Goal: Task Accomplishment & Management: Use online tool/utility

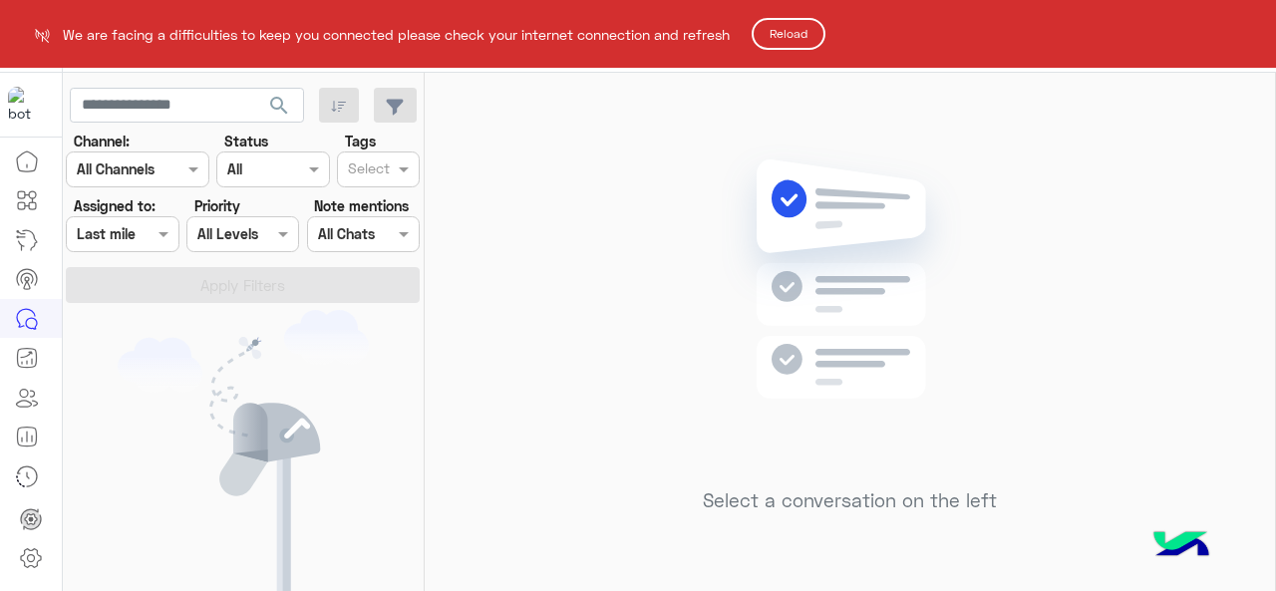
click at [801, 30] on button "Reload" at bounding box center [789, 34] width 74 height 32
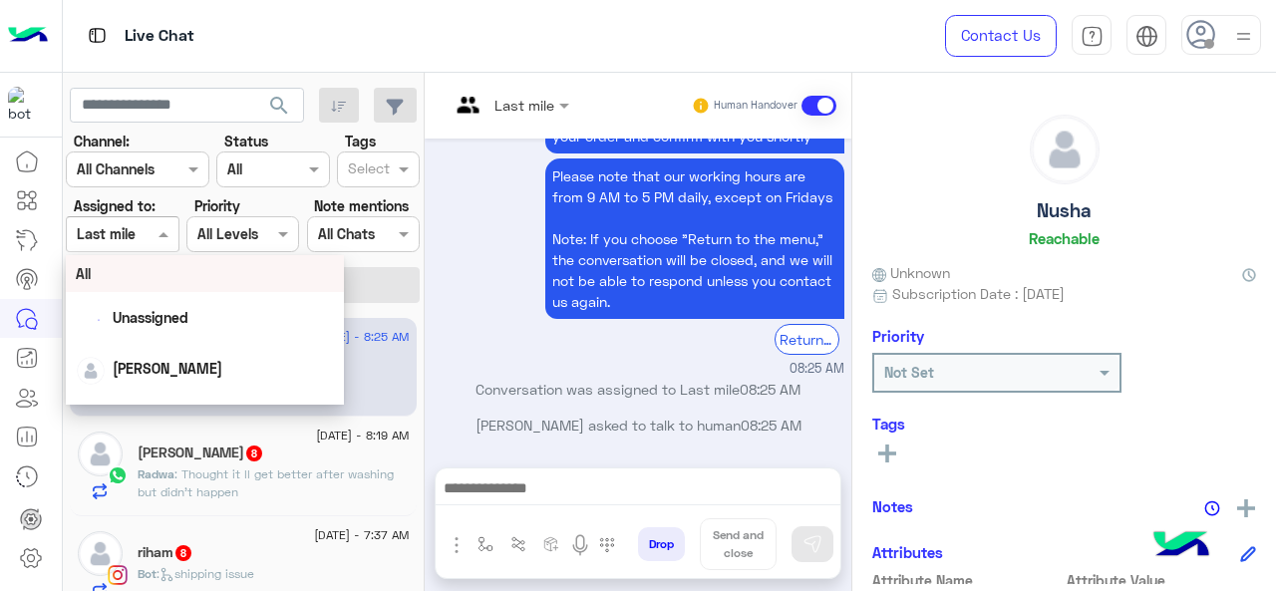
click at [158, 228] on span at bounding box center [166, 233] width 25 height 21
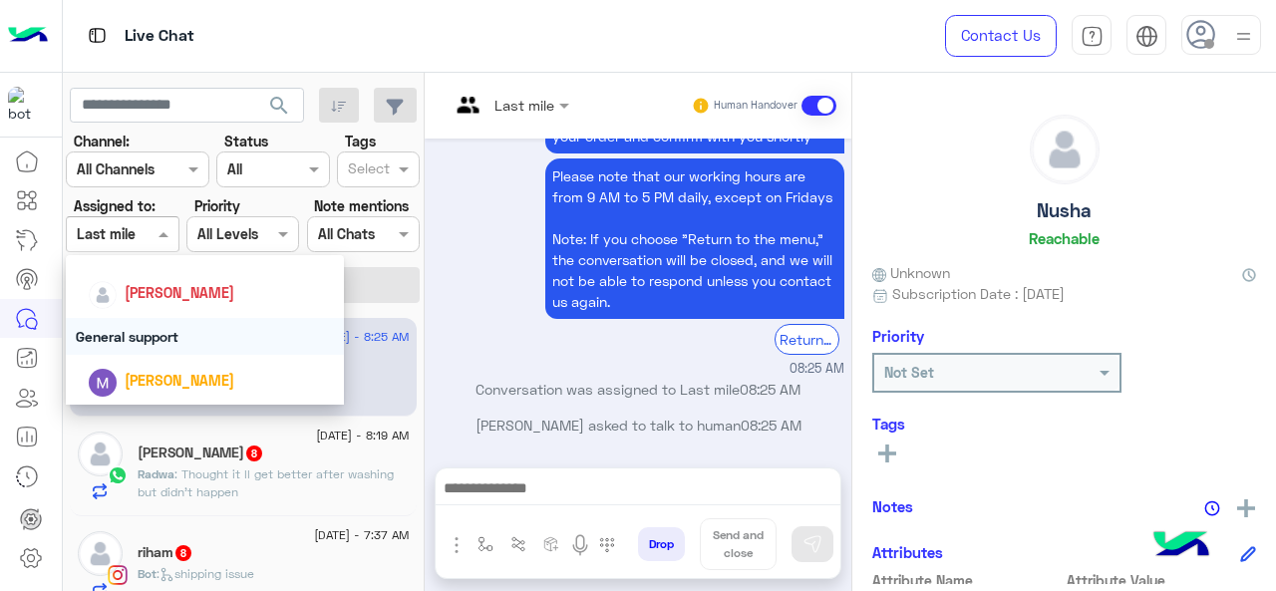
scroll to position [354, 0]
click at [158, 344] on div "General support" at bounding box center [205, 335] width 279 height 37
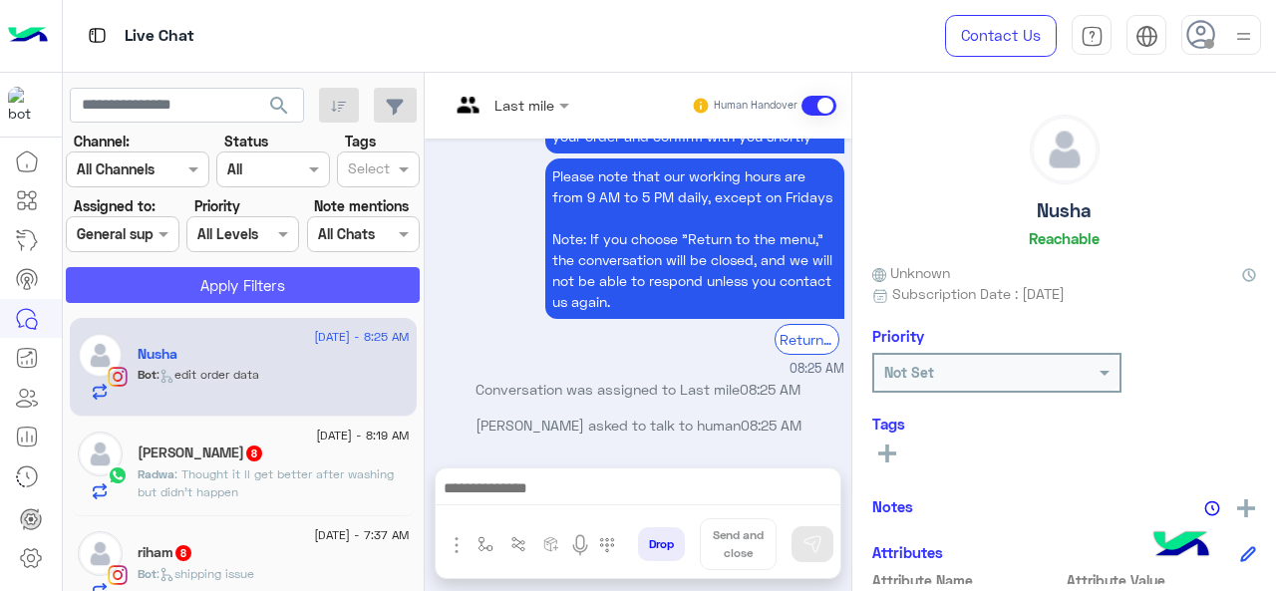
click at [202, 276] on button "Apply Filters" at bounding box center [243, 285] width 354 height 36
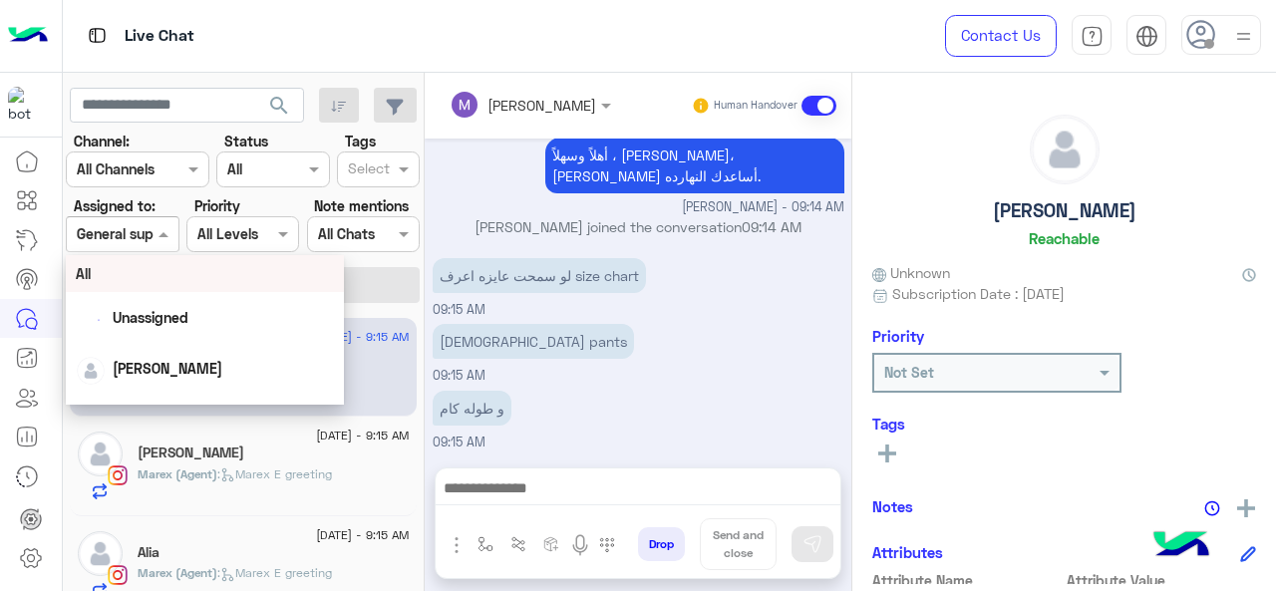
click at [152, 218] on div "Assigned on General support" at bounding box center [122, 234] width 113 height 36
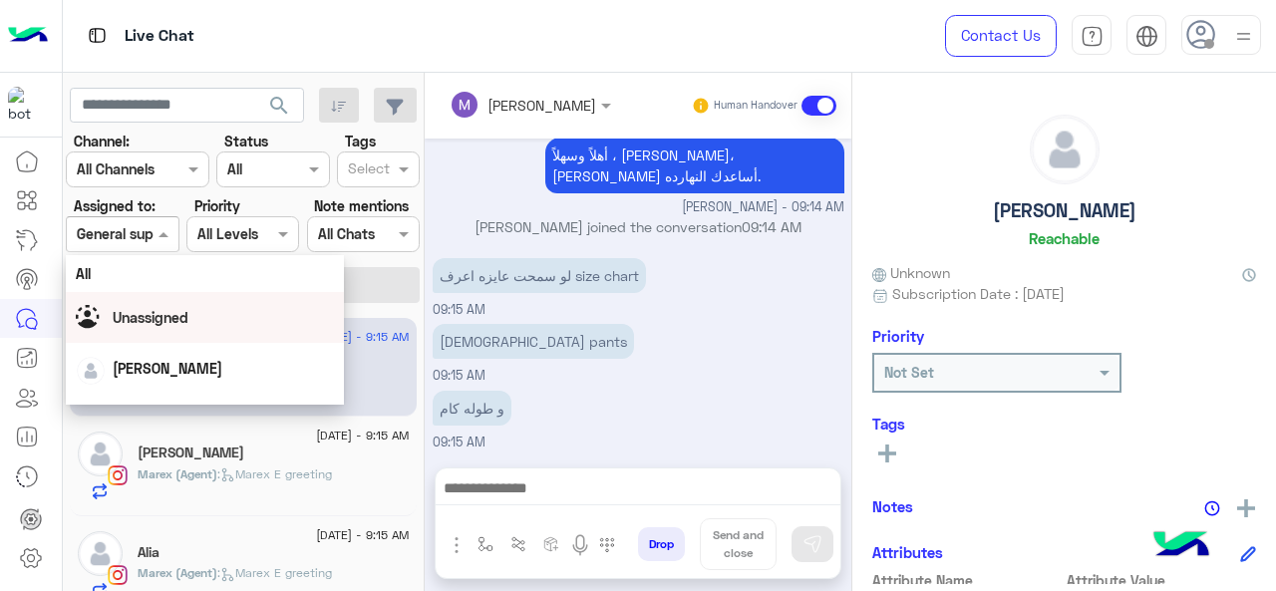
scroll to position [442, 0]
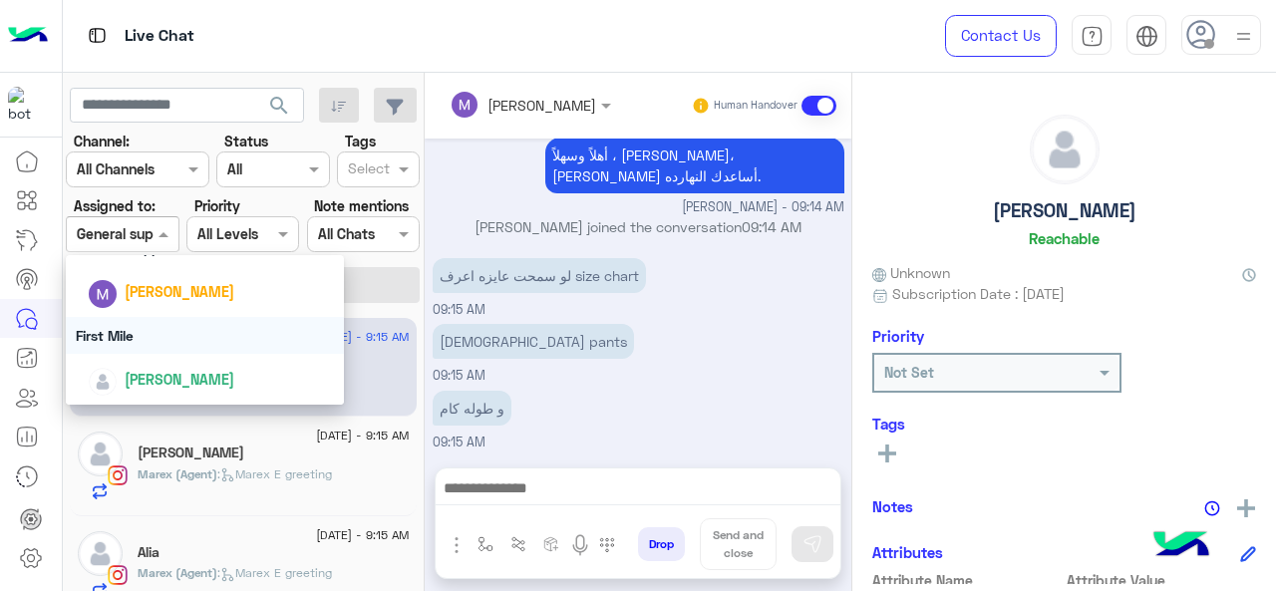
click at [152, 336] on div "First Mile" at bounding box center [205, 335] width 279 height 37
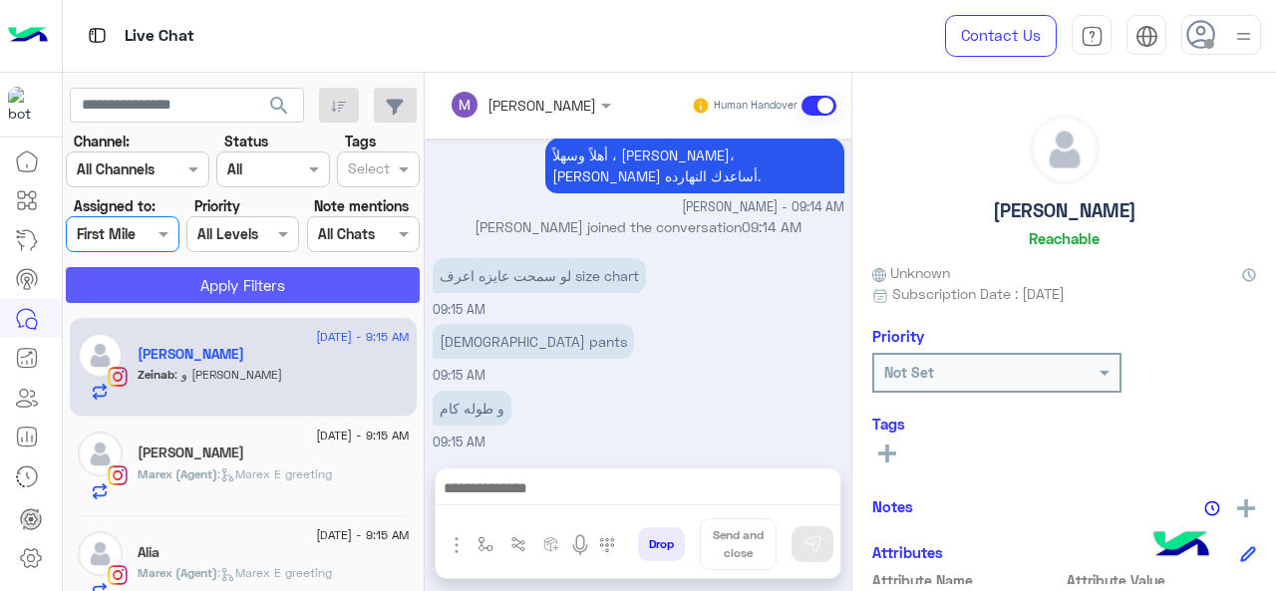
click at [195, 286] on button "Apply Filters" at bounding box center [243, 285] width 354 height 36
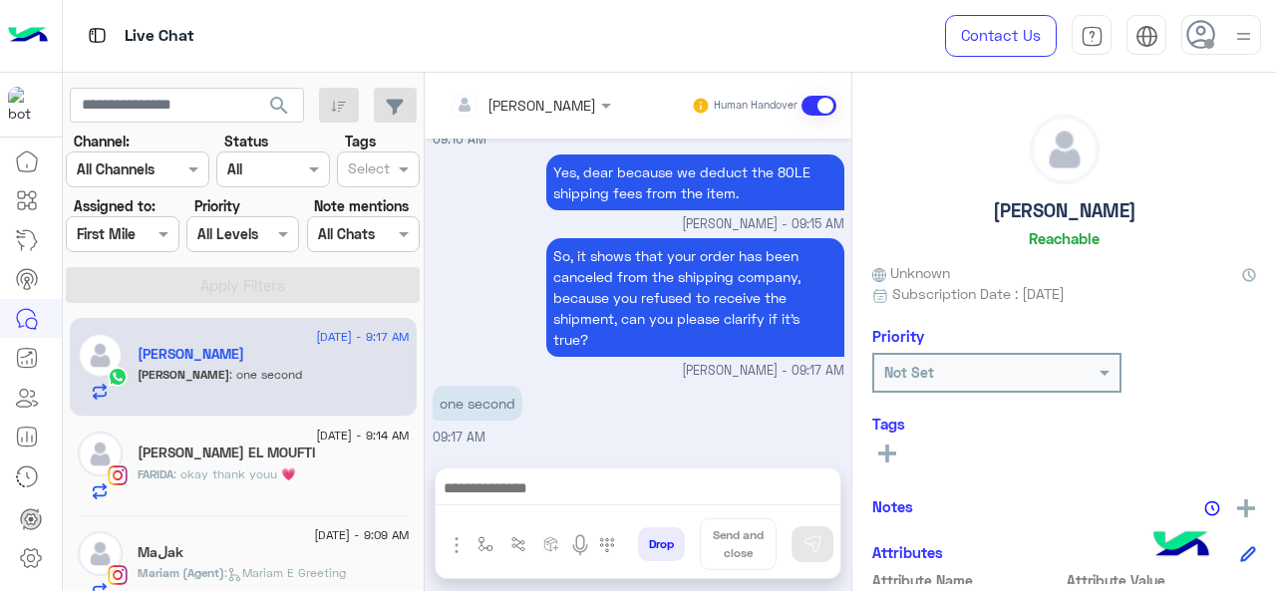
scroll to position [82, 0]
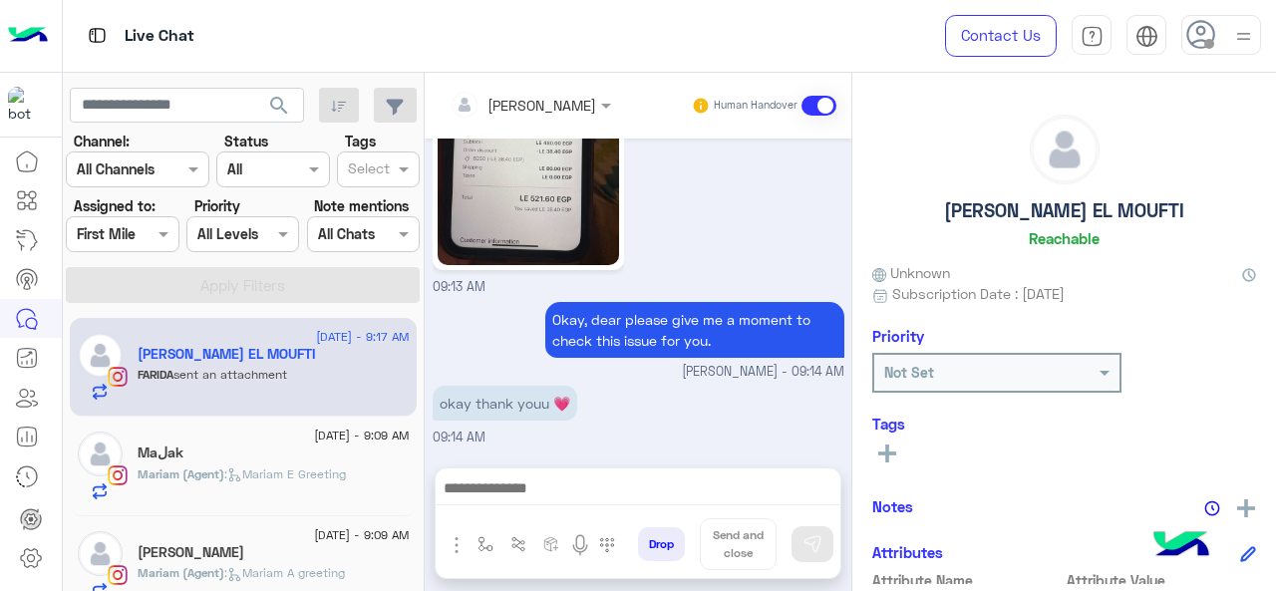
click at [130, 234] on div at bounding box center [122, 233] width 111 height 23
click at [656, 190] on div "09:13 AM" at bounding box center [639, 155] width 412 height 284
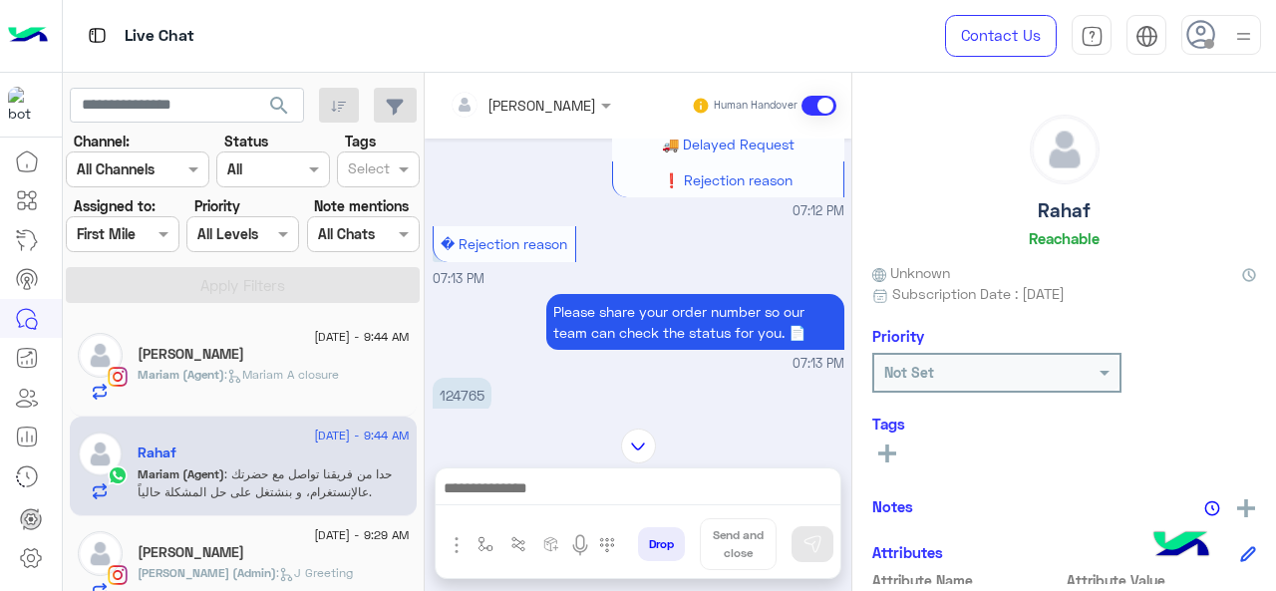
scroll to position [22, 0]
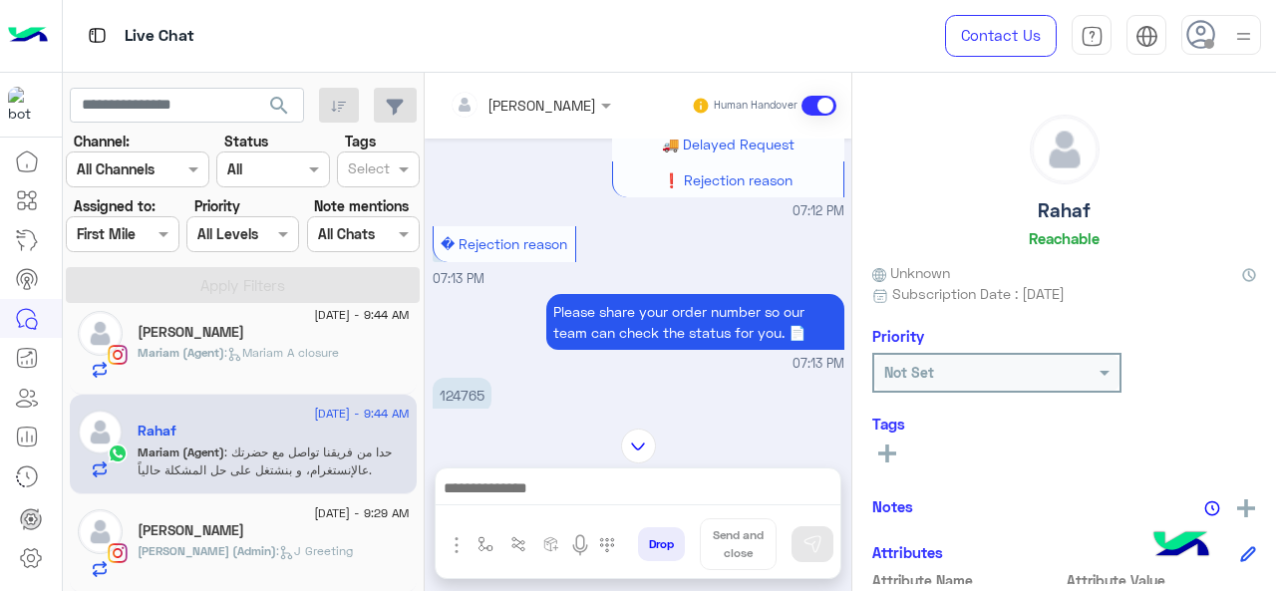
click at [276, 544] on span ": J Greeting" at bounding box center [314, 550] width 77 height 15
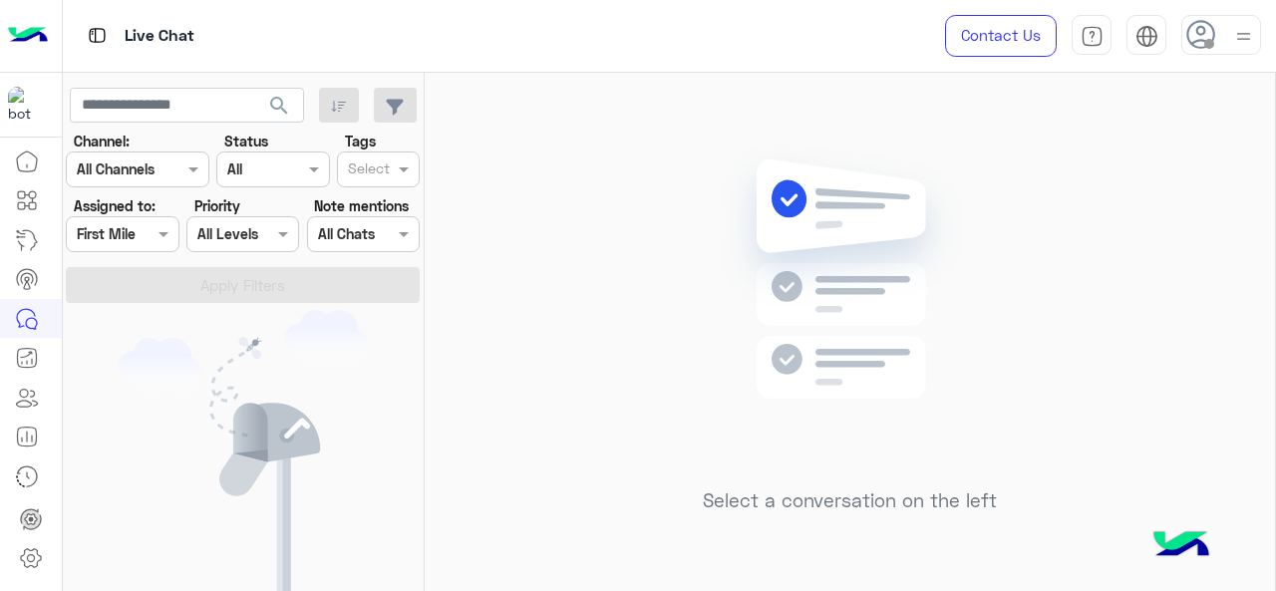
click at [149, 240] on div at bounding box center [122, 233] width 111 height 23
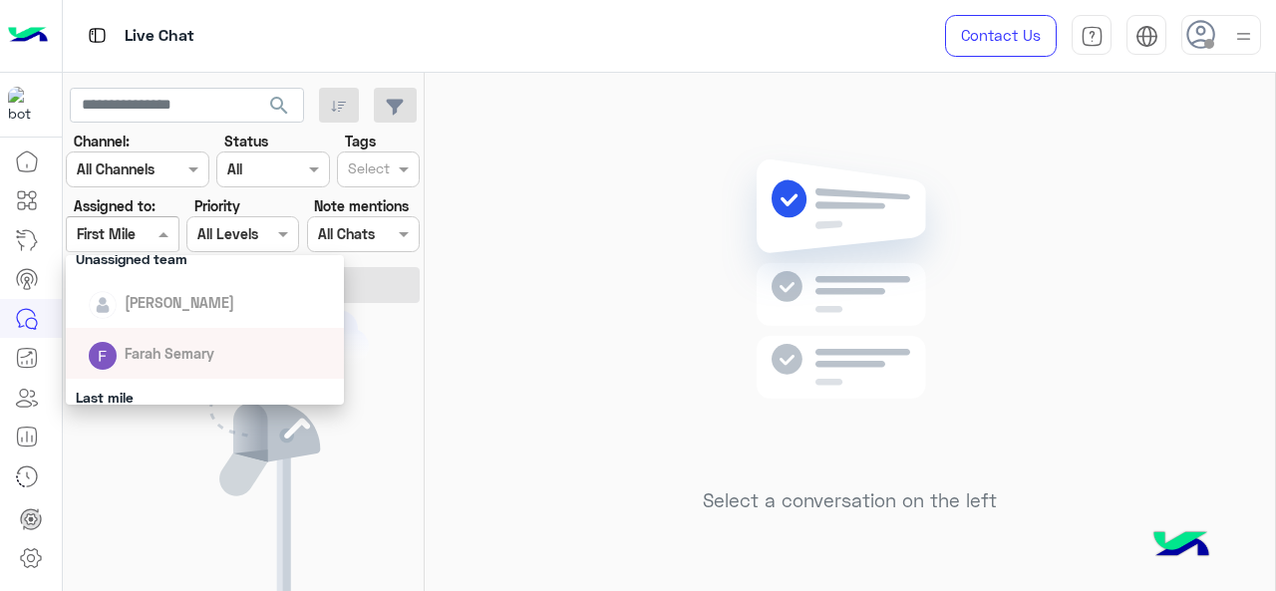
scroll to position [244, 0]
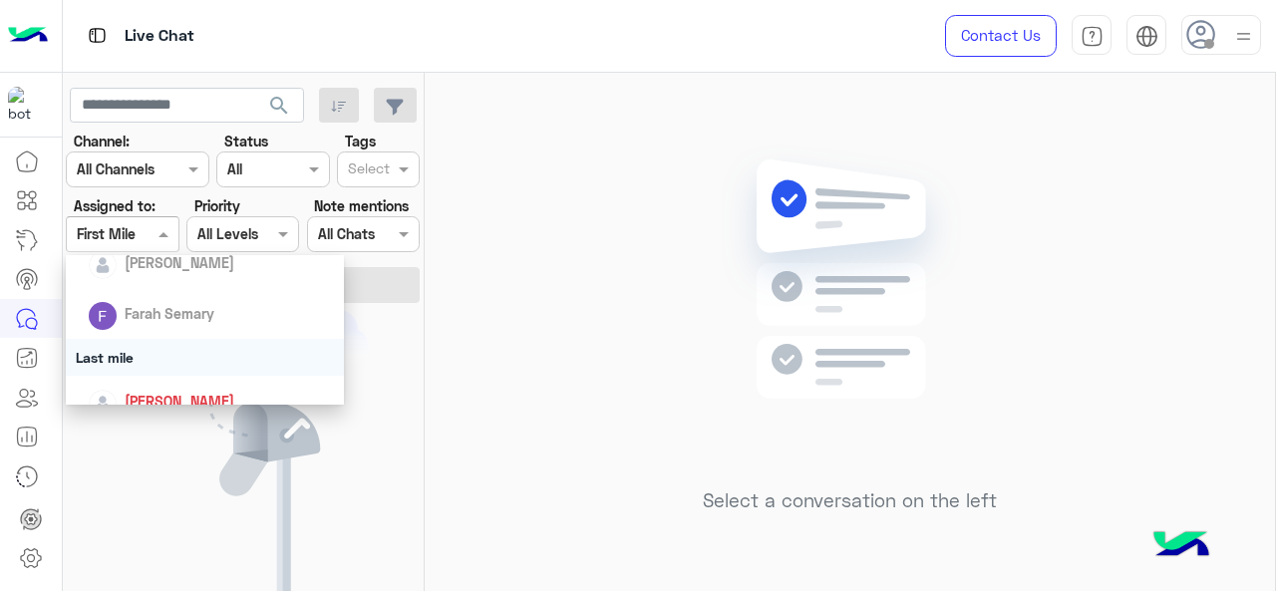
click at [140, 341] on div "Last mile" at bounding box center [205, 357] width 279 height 37
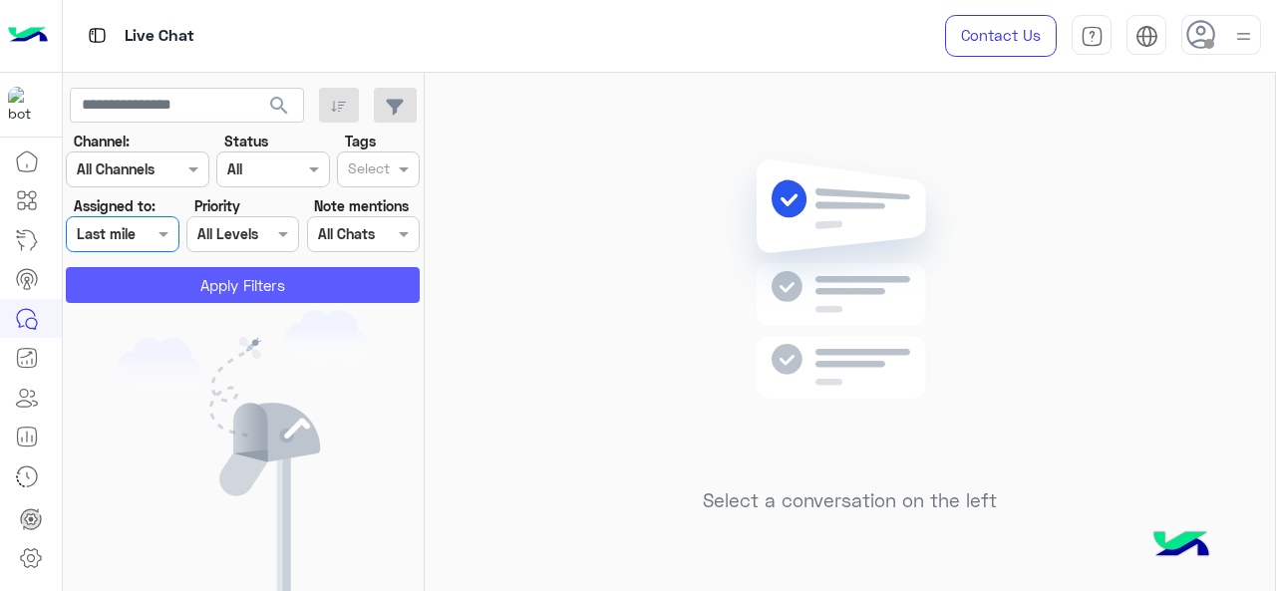
click at [192, 275] on button "Apply Filters" at bounding box center [243, 285] width 354 height 36
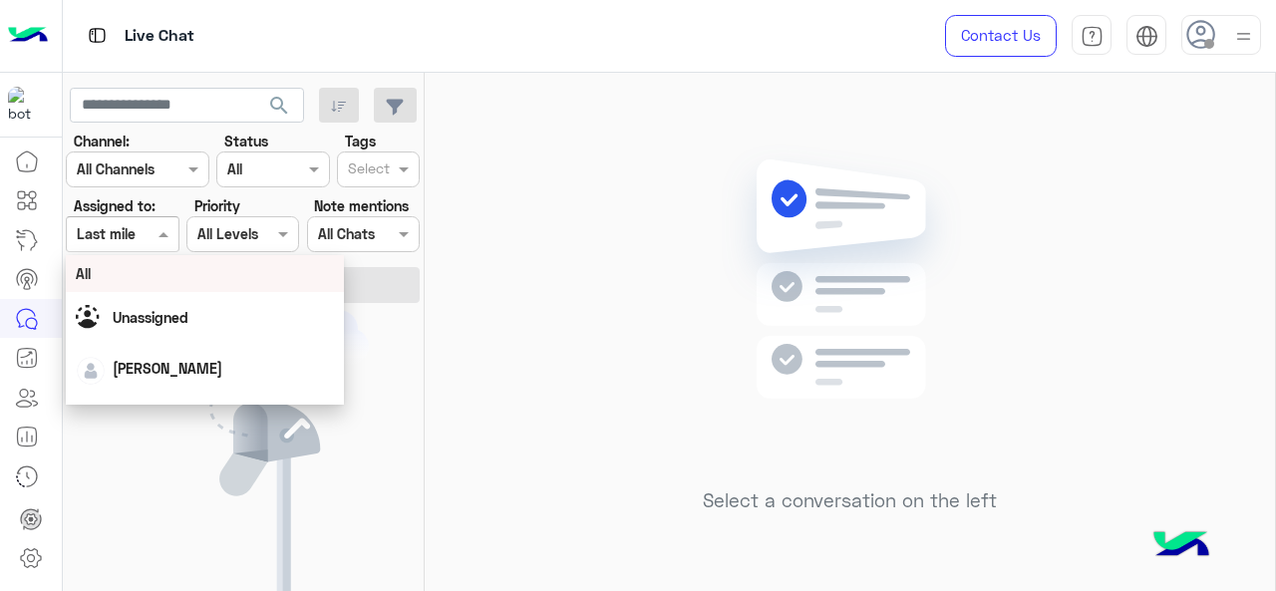
click at [157, 236] on span at bounding box center [166, 233] width 25 height 21
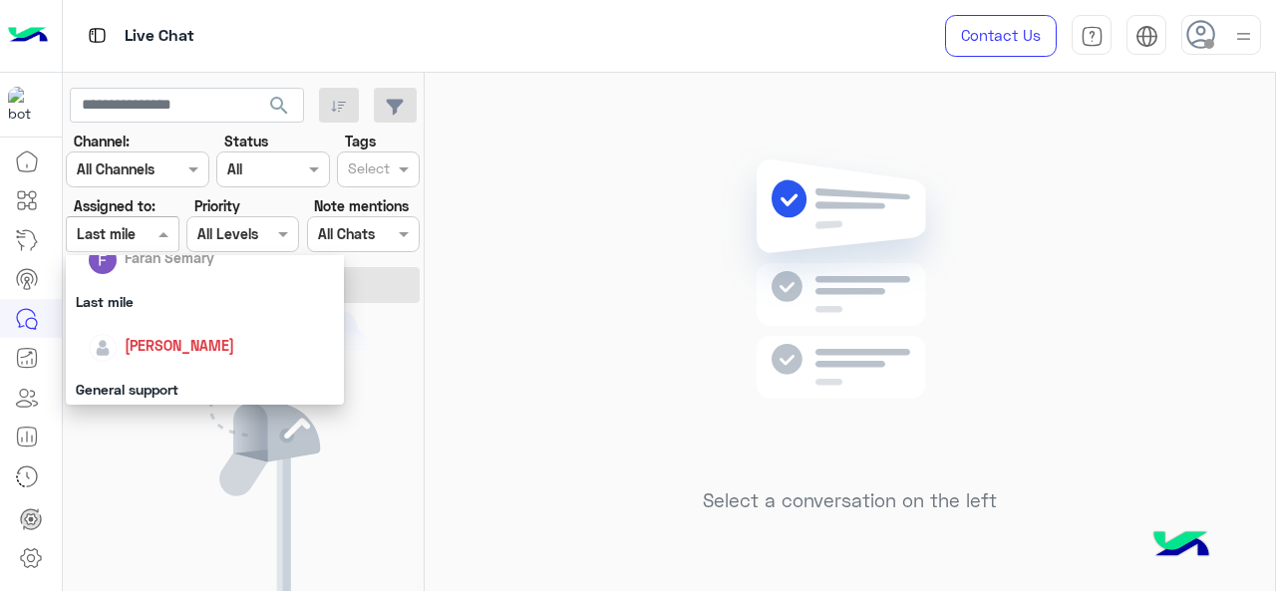
scroll to position [309, 0]
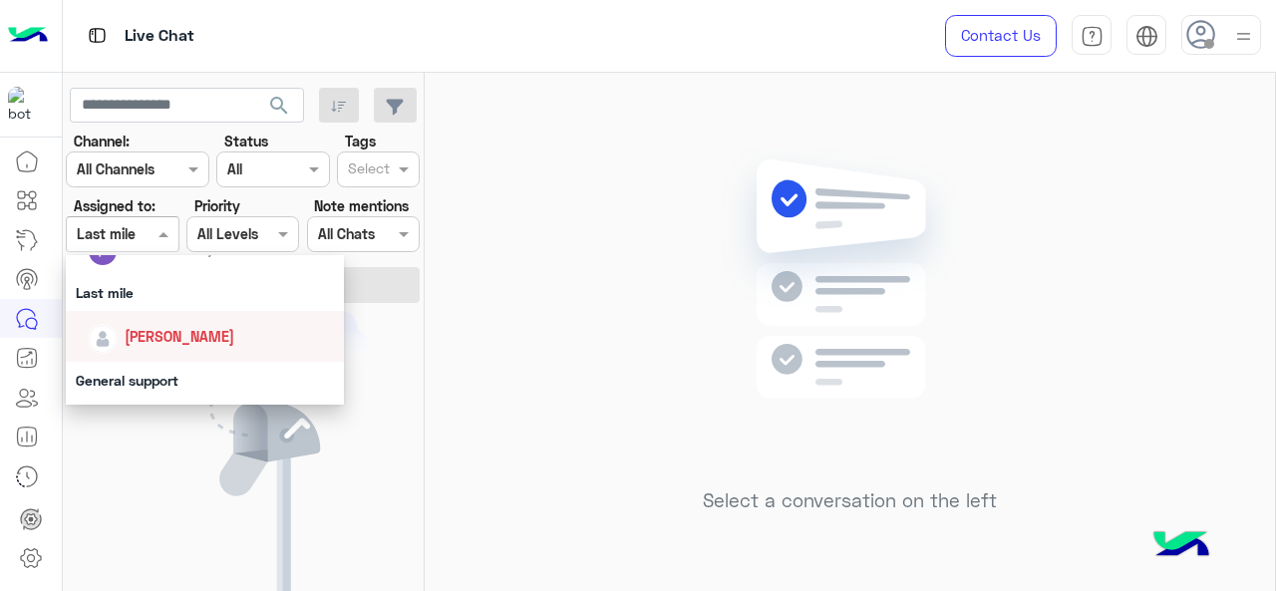
click at [181, 351] on div "Jana Aboelseoud" at bounding box center [211, 336] width 247 height 35
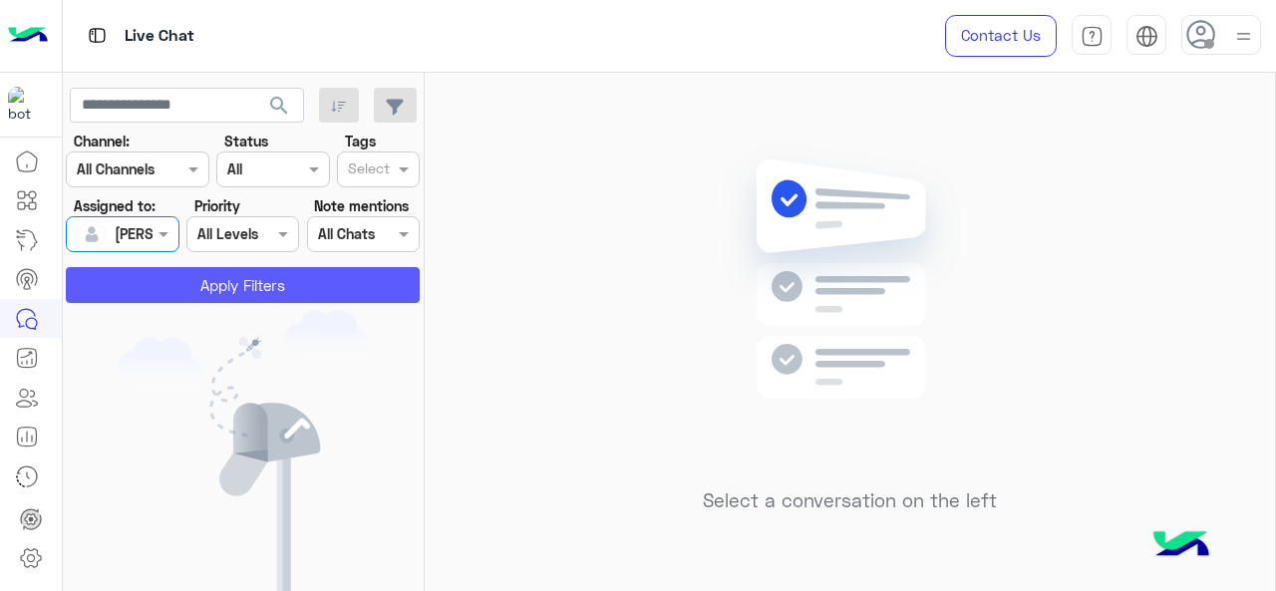
click at [195, 278] on button "Apply Filters" at bounding box center [243, 285] width 354 height 36
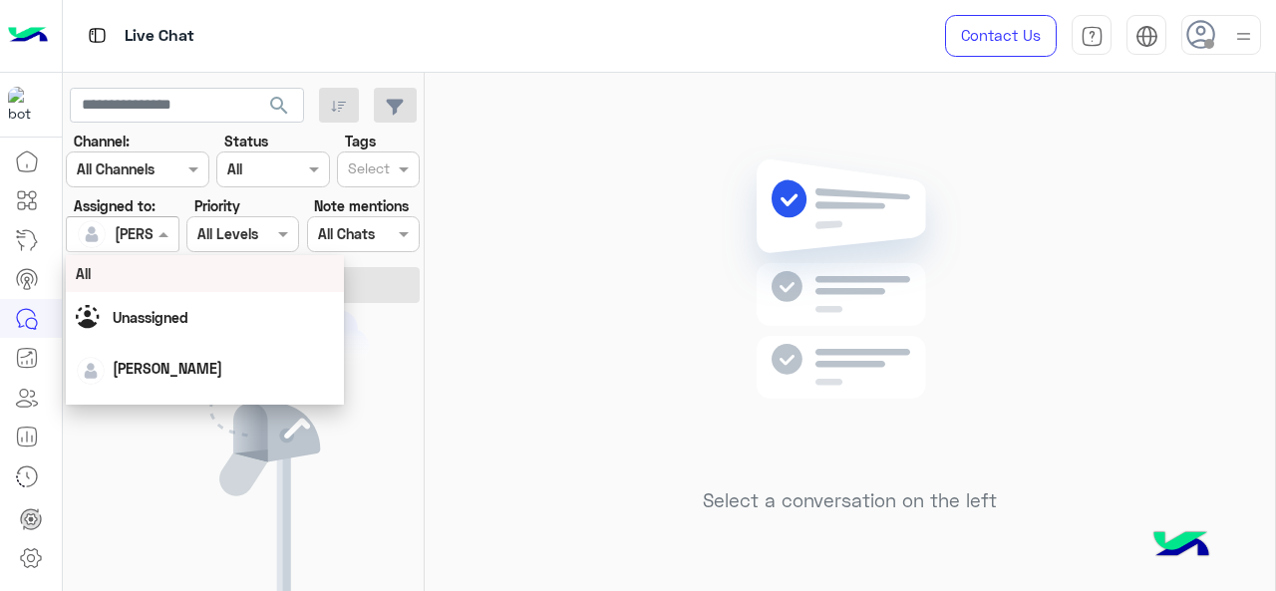
click at [149, 229] on div at bounding box center [122, 233] width 111 height 23
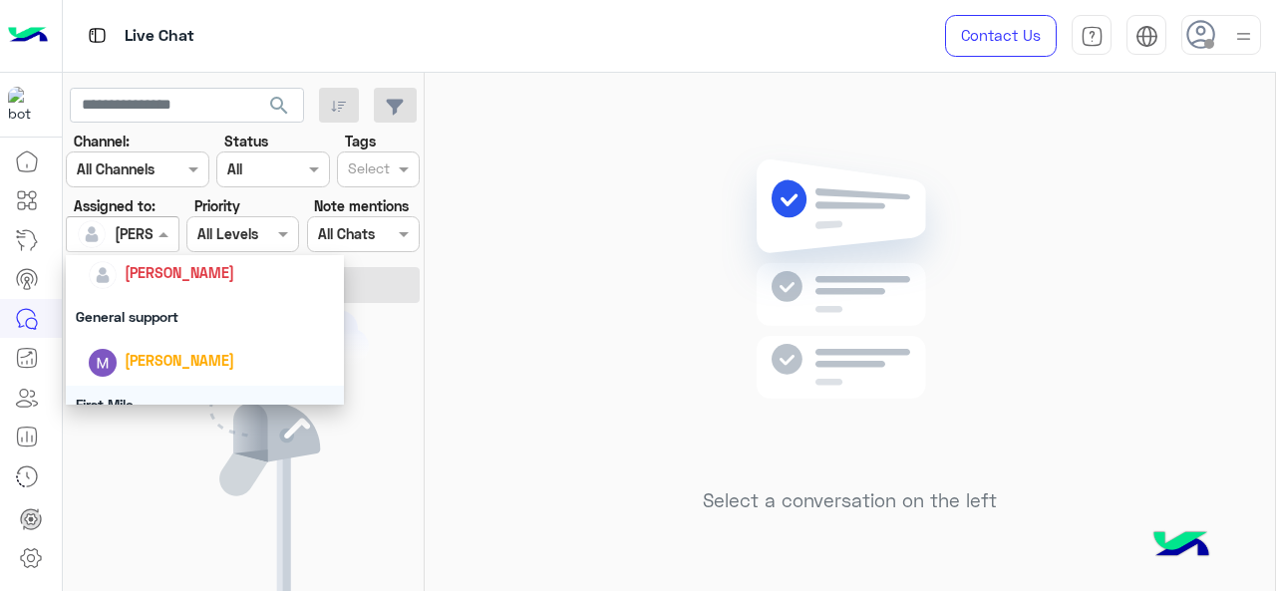
scroll to position [372, 0]
click at [161, 327] on div "General support" at bounding box center [205, 317] width 279 height 37
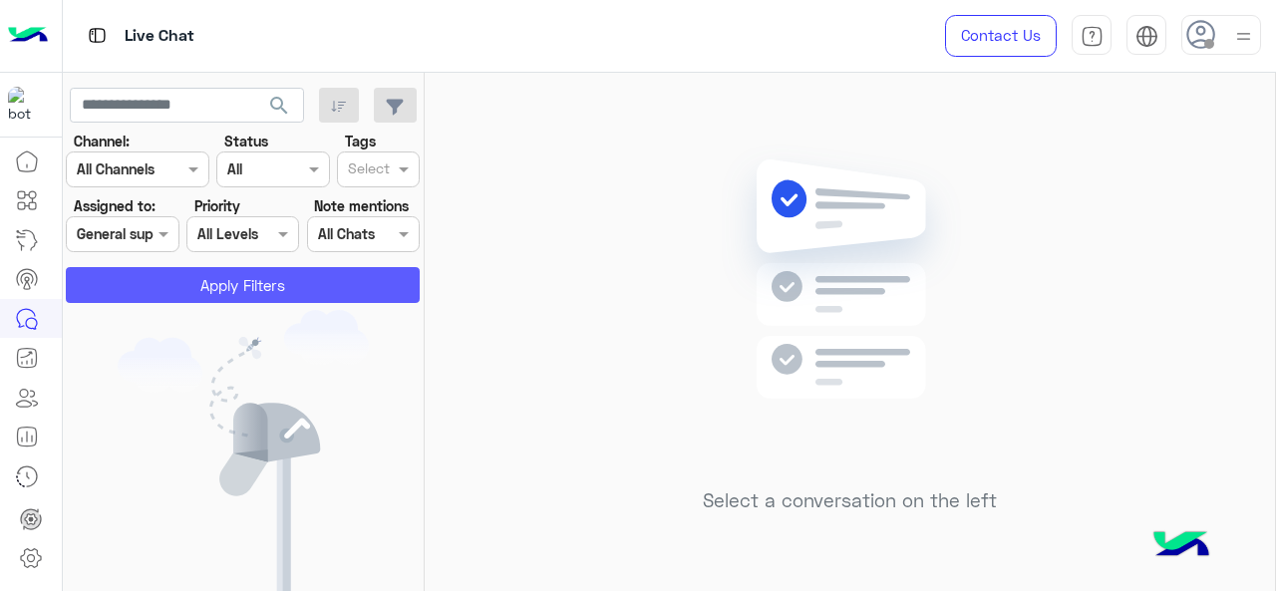
click at [161, 285] on button "Apply Filters" at bounding box center [243, 285] width 354 height 36
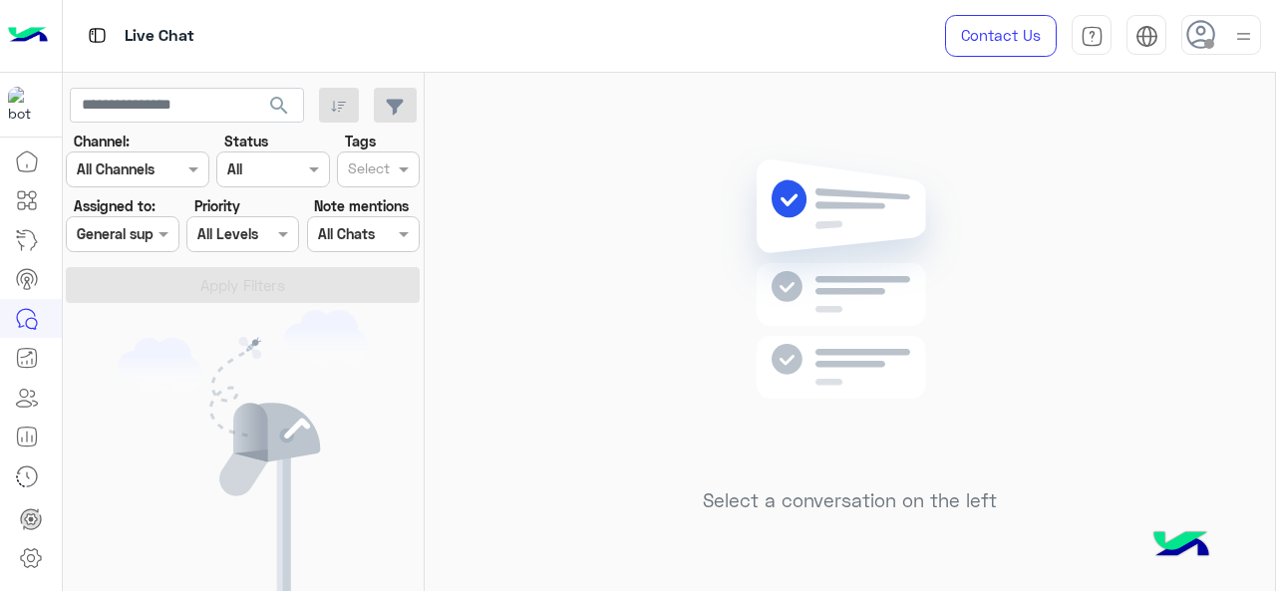
click at [144, 243] on div "General support" at bounding box center [129, 233] width 105 height 21
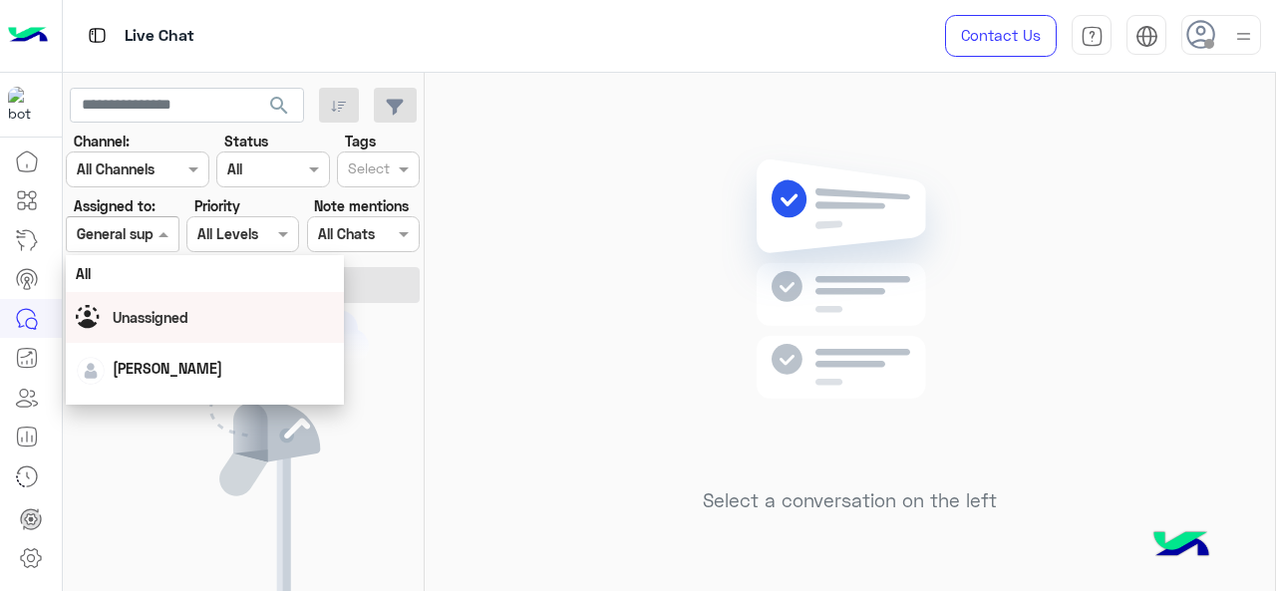
scroll to position [442, 0]
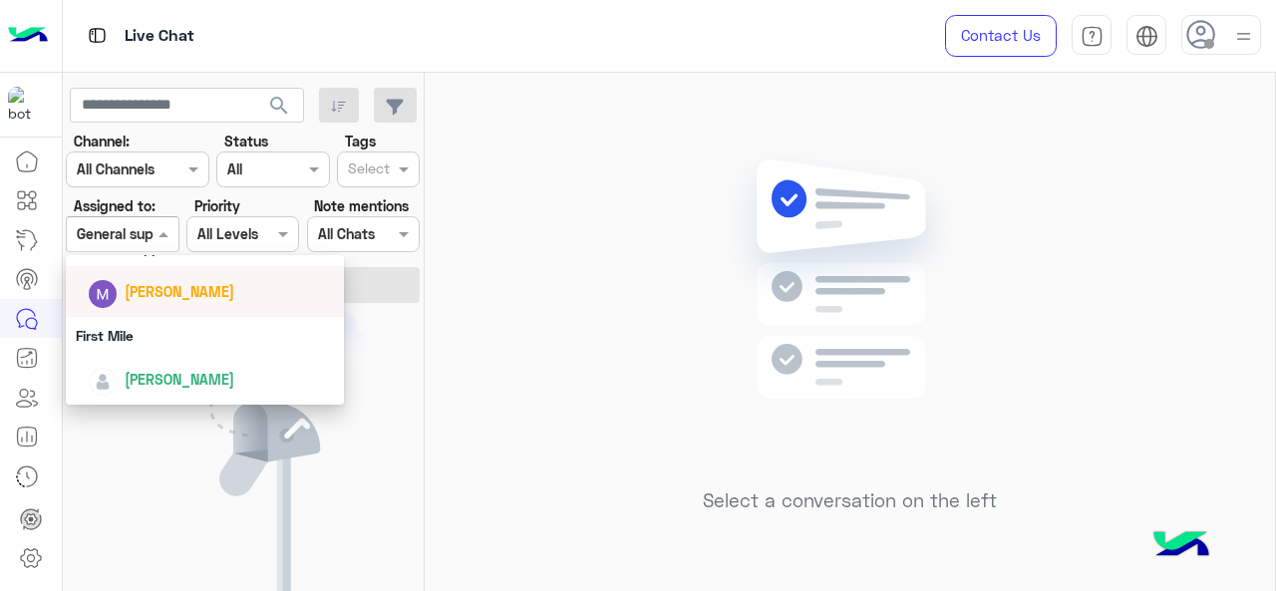
click at [159, 297] on span "Marex George" at bounding box center [180, 291] width 110 height 17
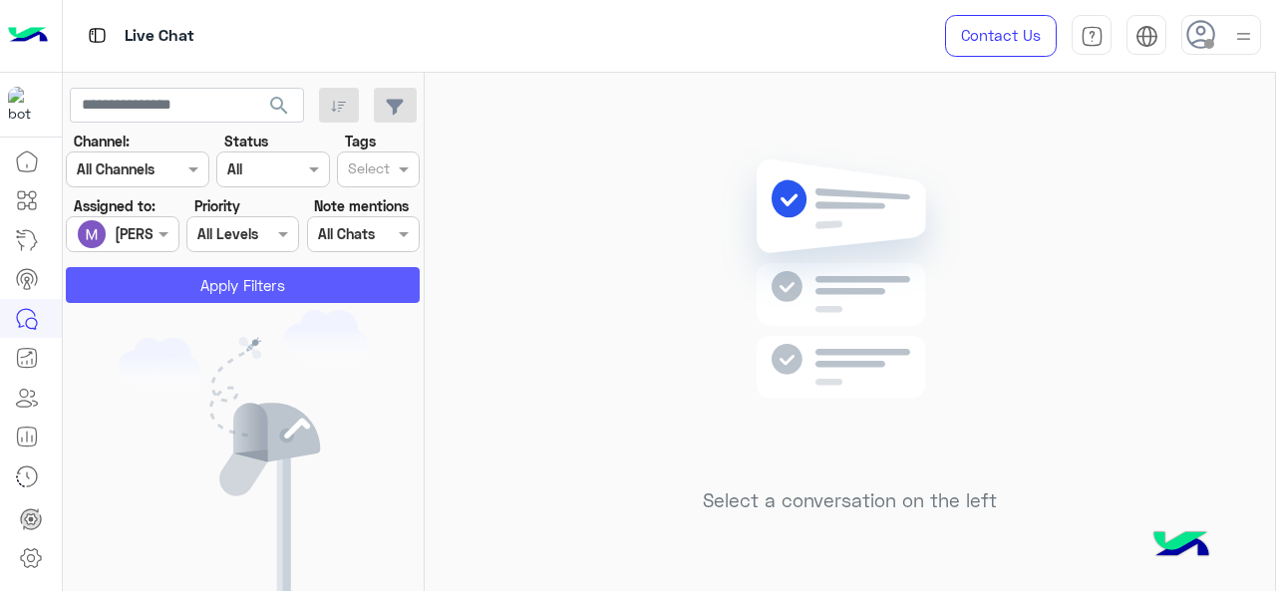
click at [180, 284] on button "Apply Filters" at bounding box center [243, 285] width 354 height 36
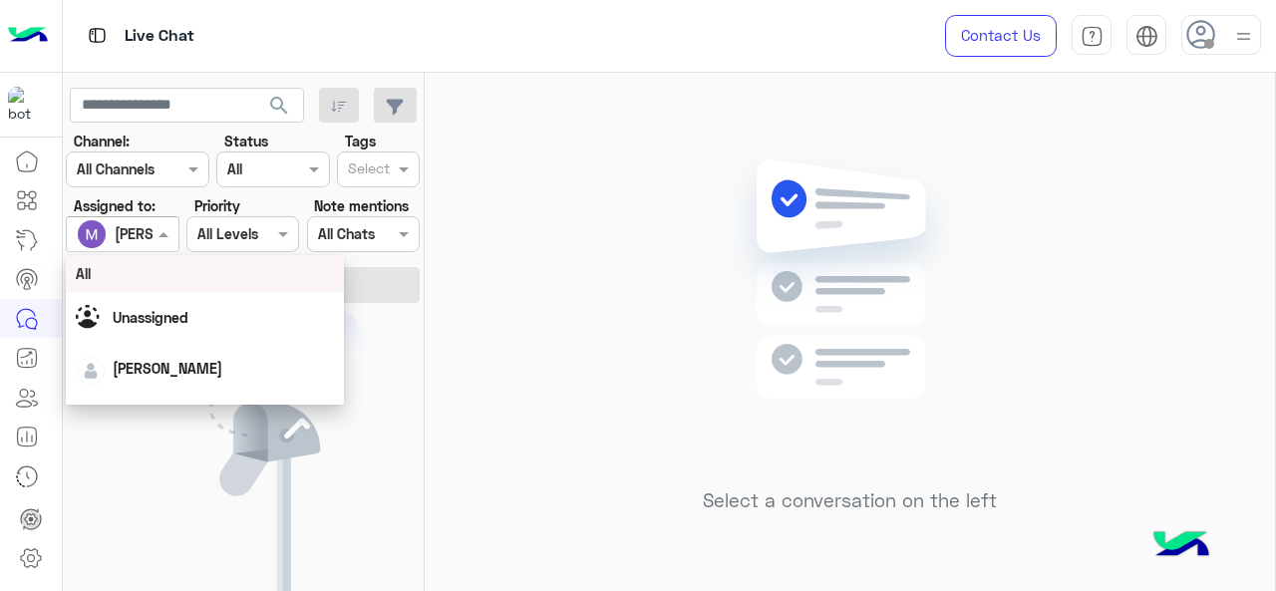
click at [156, 232] on span at bounding box center [166, 233] width 25 height 21
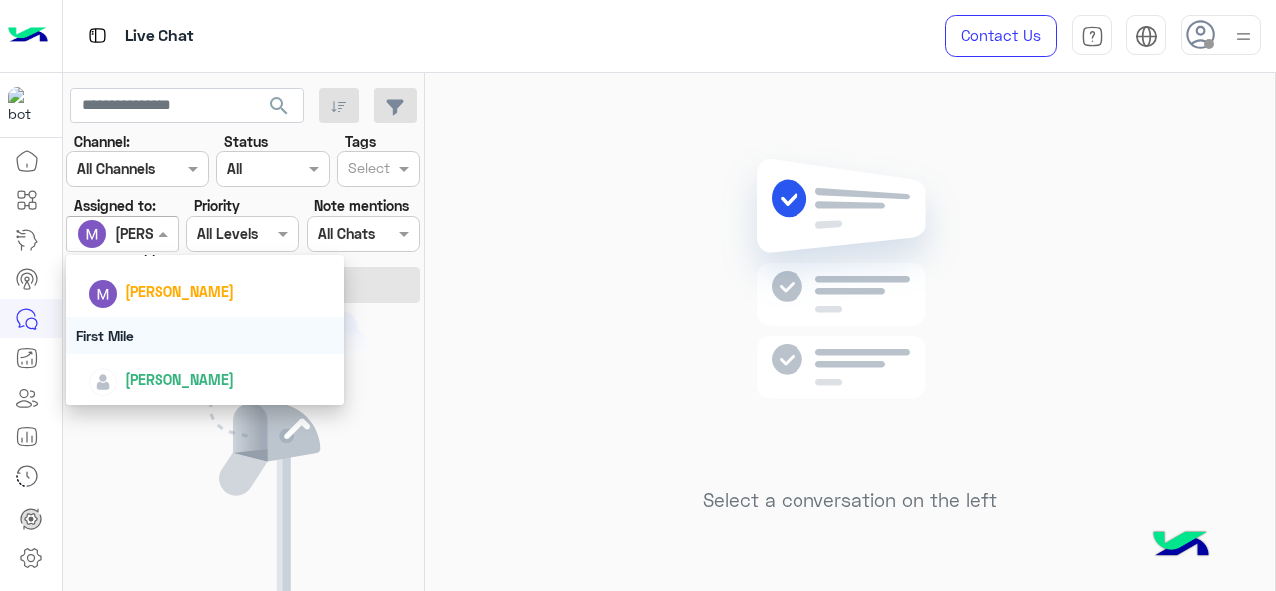
click at [144, 338] on div "First Mile" at bounding box center [205, 335] width 279 height 37
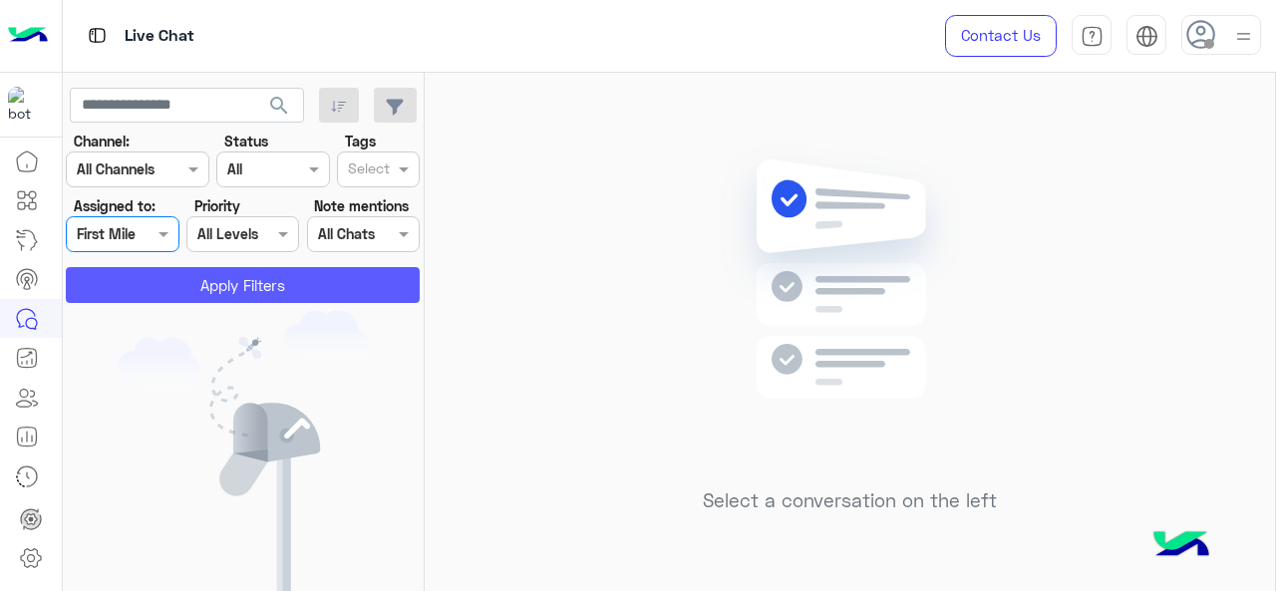
click at [210, 290] on button "Apply Filters" at bounding box center [243, 285] width 354 height 36
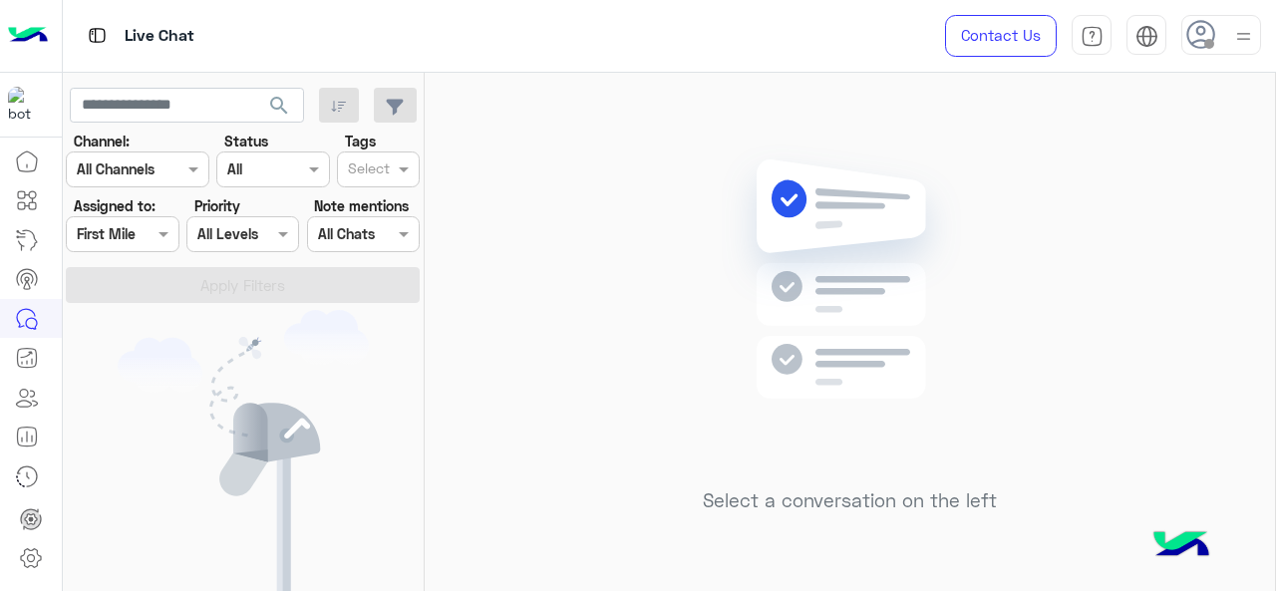
click at [148, 232] on div at bounding box center [122, 233] width 111 height 23
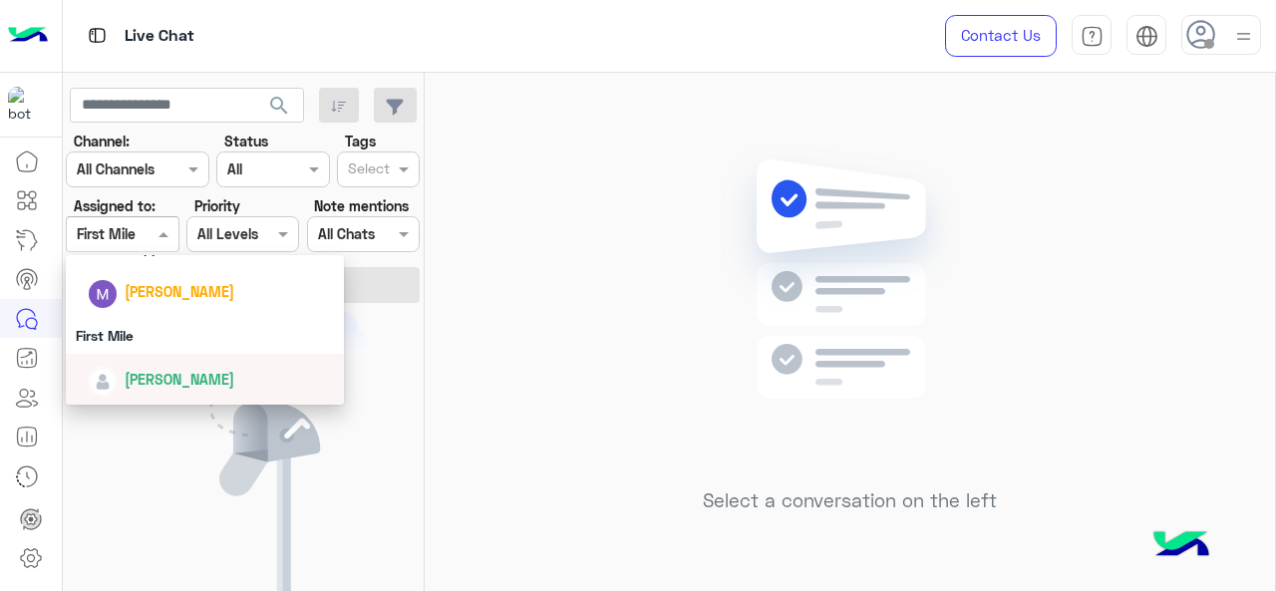
click at [176, 366] on div "Mariam Ahmed" at bounding box center [211, 379] width 247 height 35
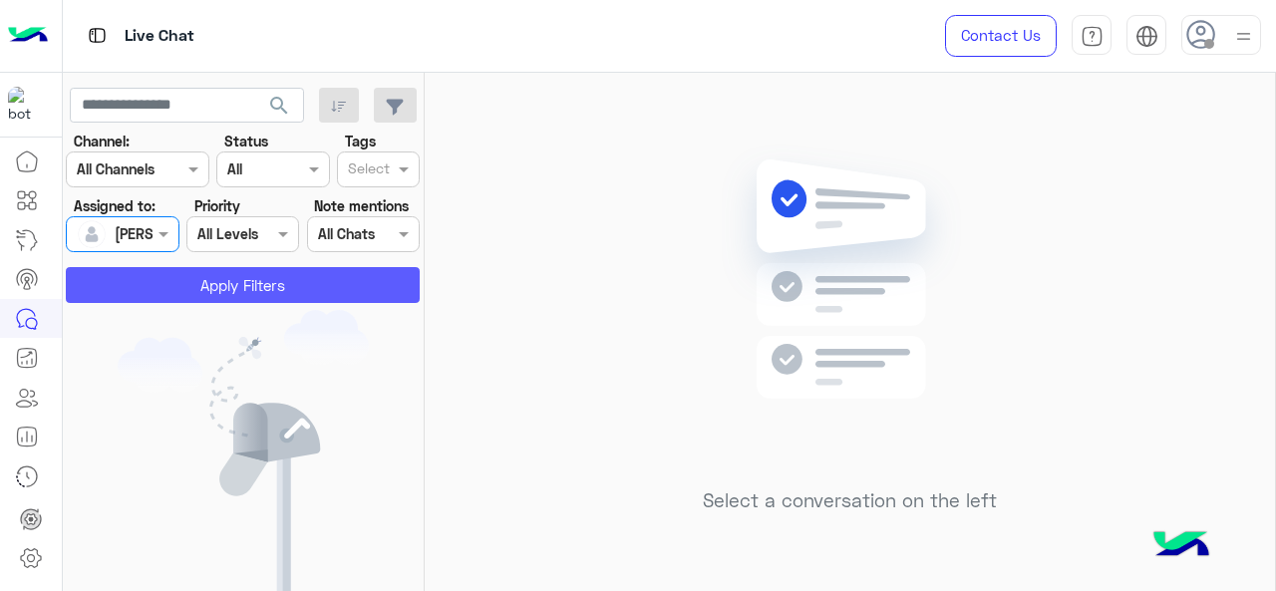
click at [207, 292] on button "Apply Filters" at bounding box center [243, 285] width 354 height 36
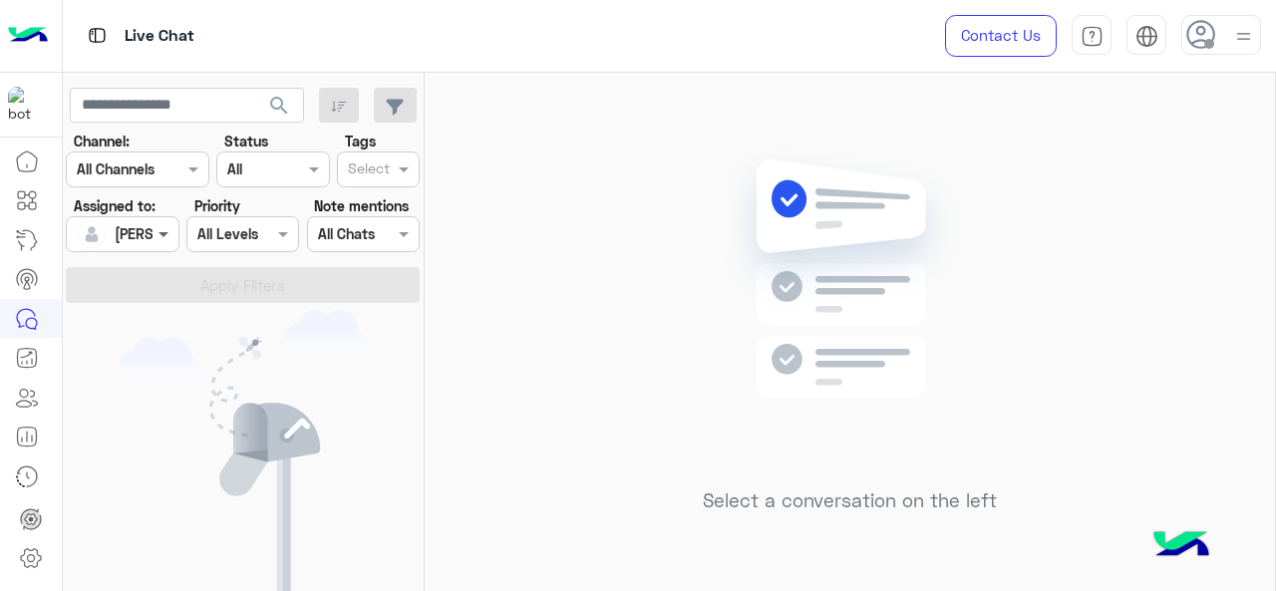
click at [161, 234] on span at bounding box center [166, 233] width 25 height 21
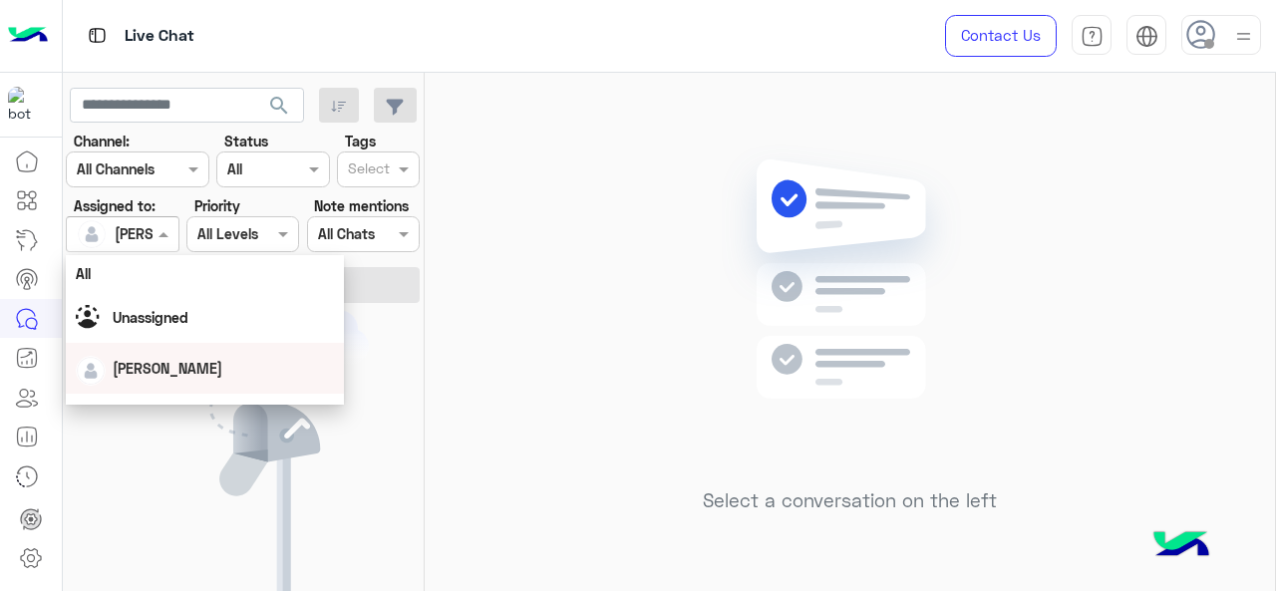
click at [389, 367] on div "You don’t have any active conversations" at bounding box center [244, 492] width 362 height 364
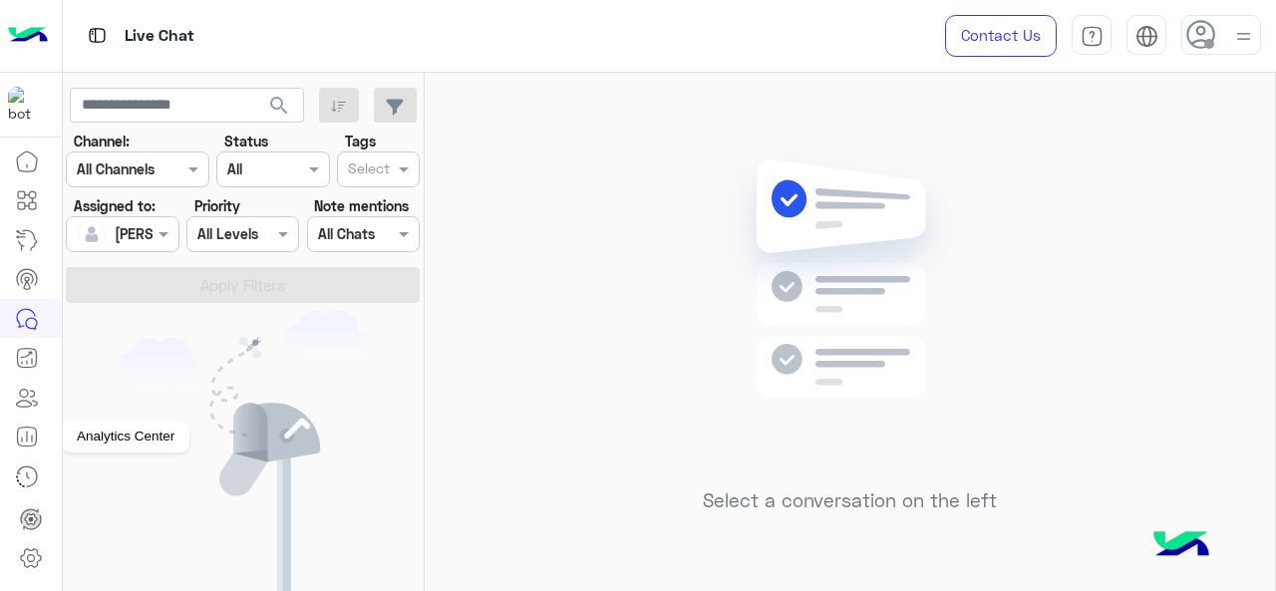
click at [34, 444] on icon at bounding box center [27, 437] width 24 height 24
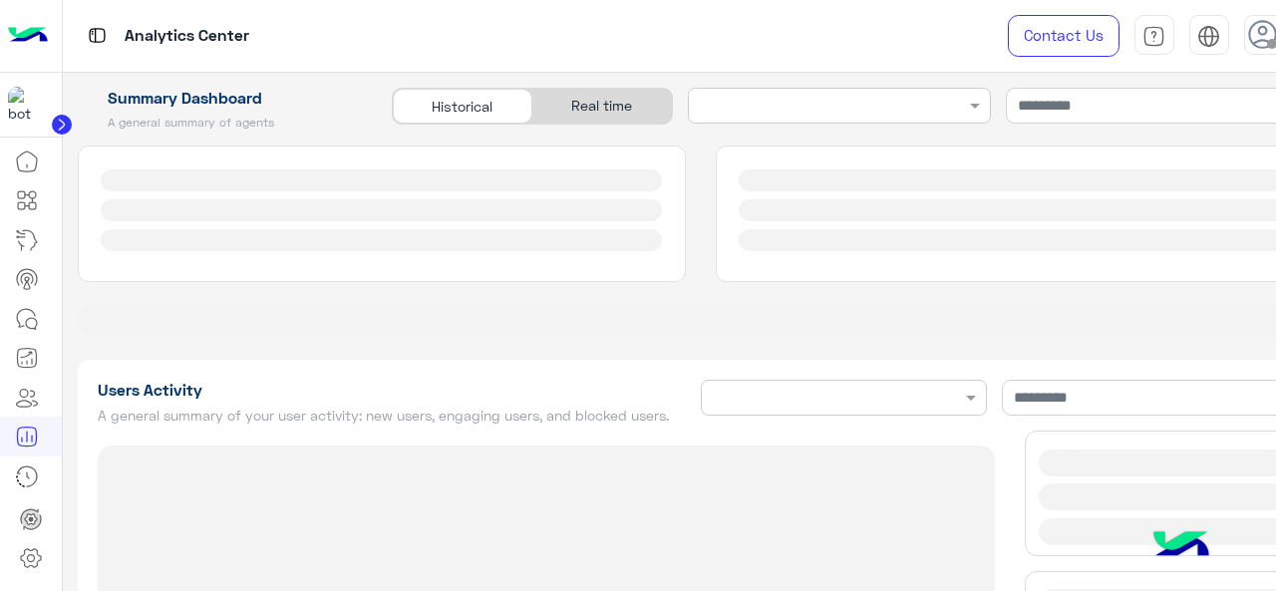
type input "**********"
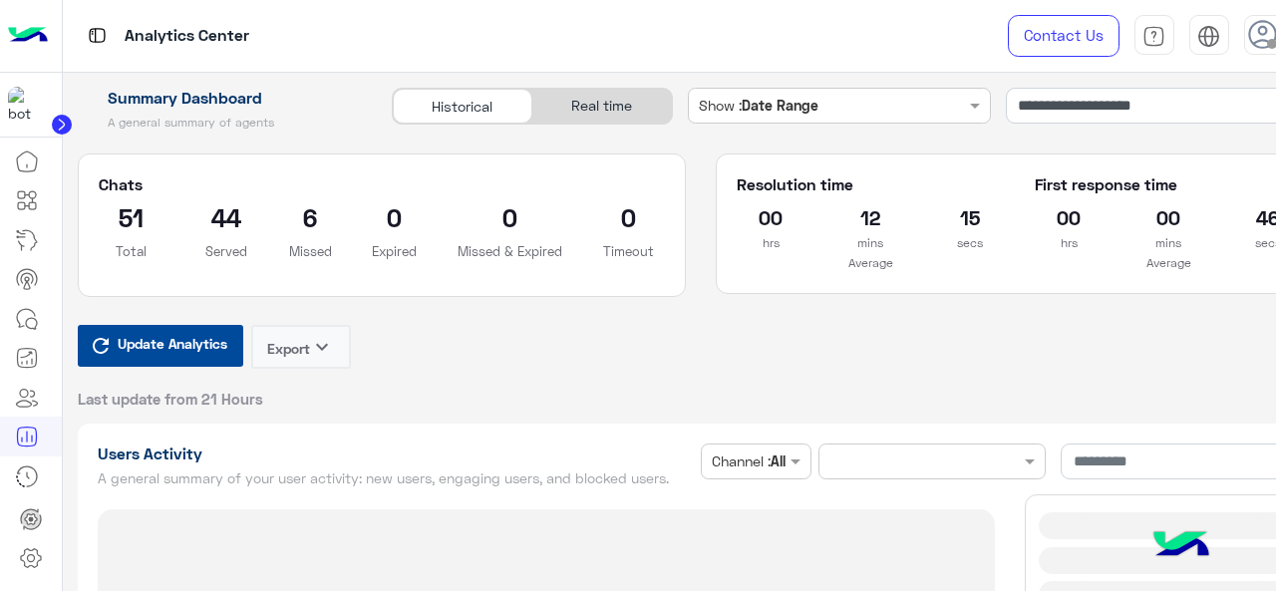
type input "**********"
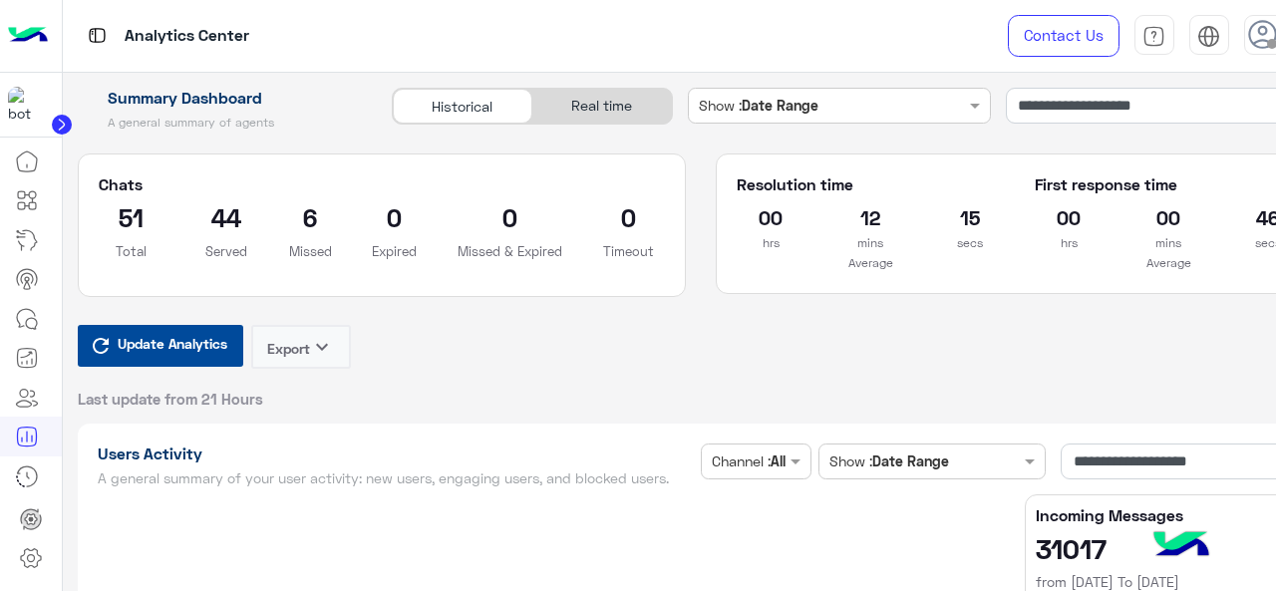
type input "**********"
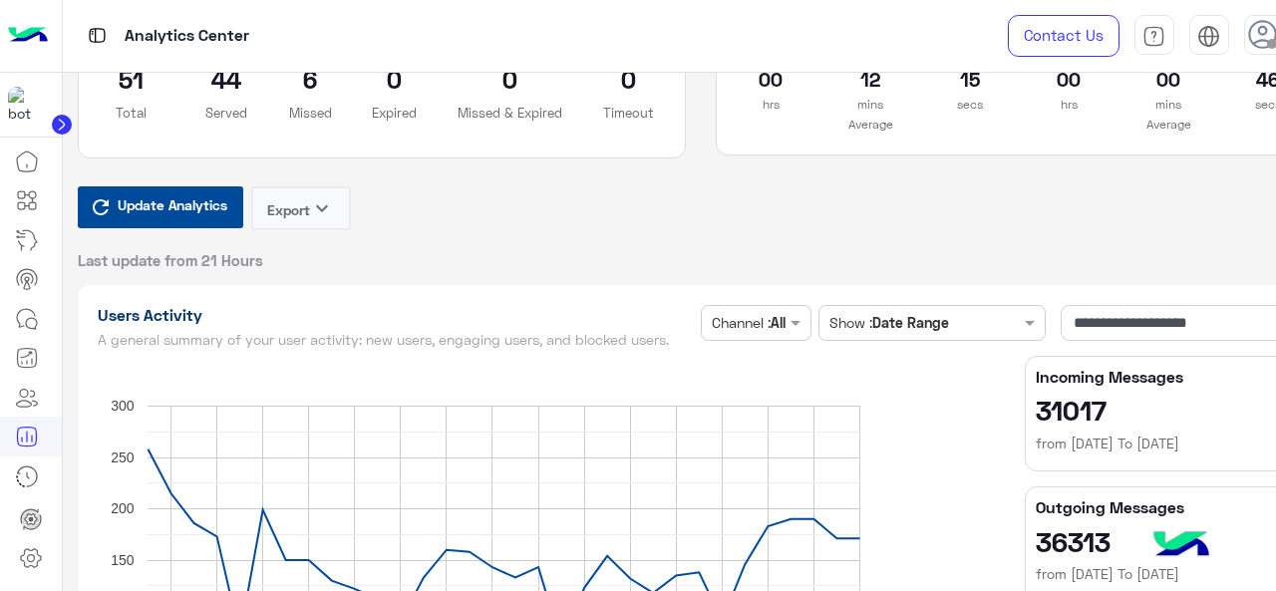
type input "**********"
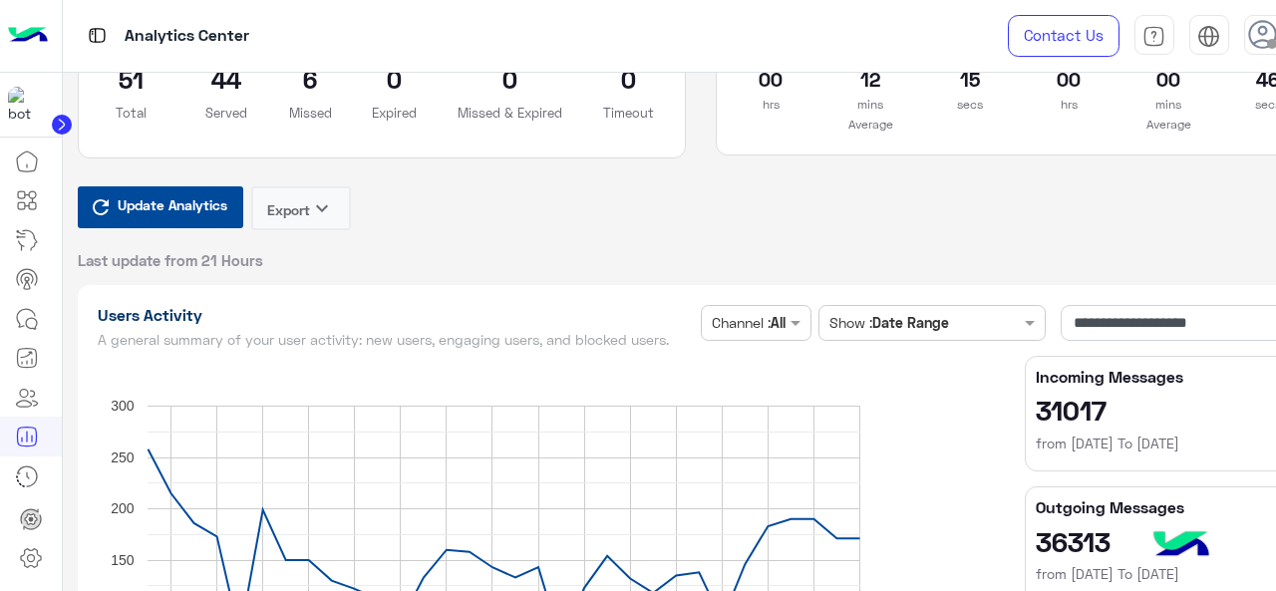
type input "**********"
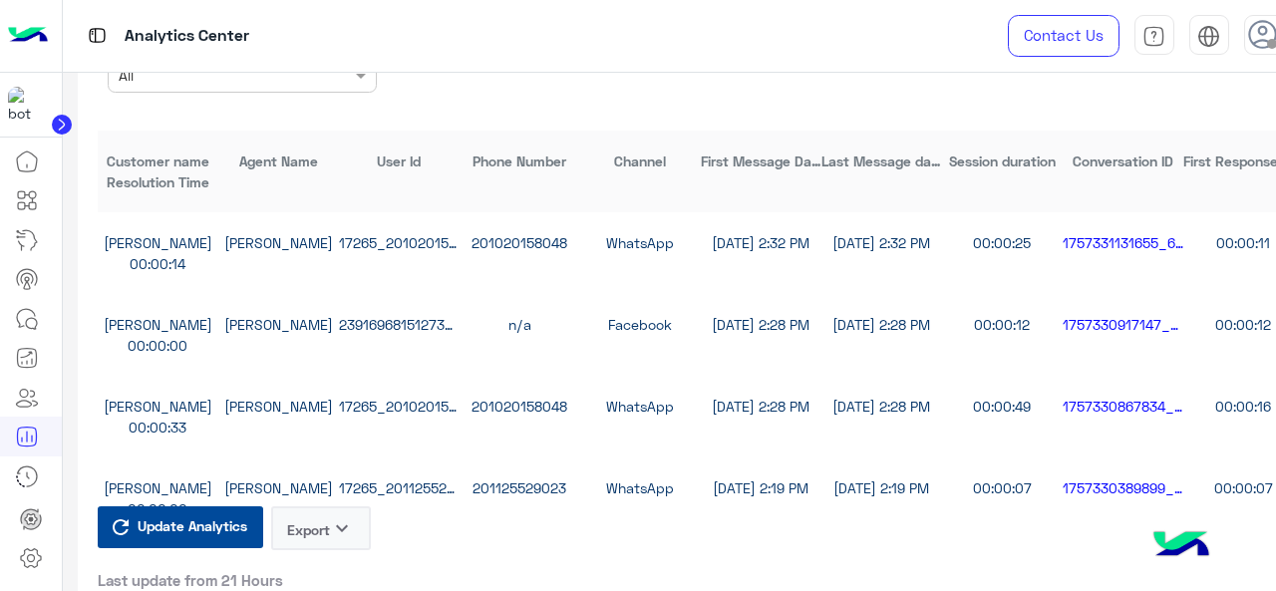
scroll to position [5499, 0]
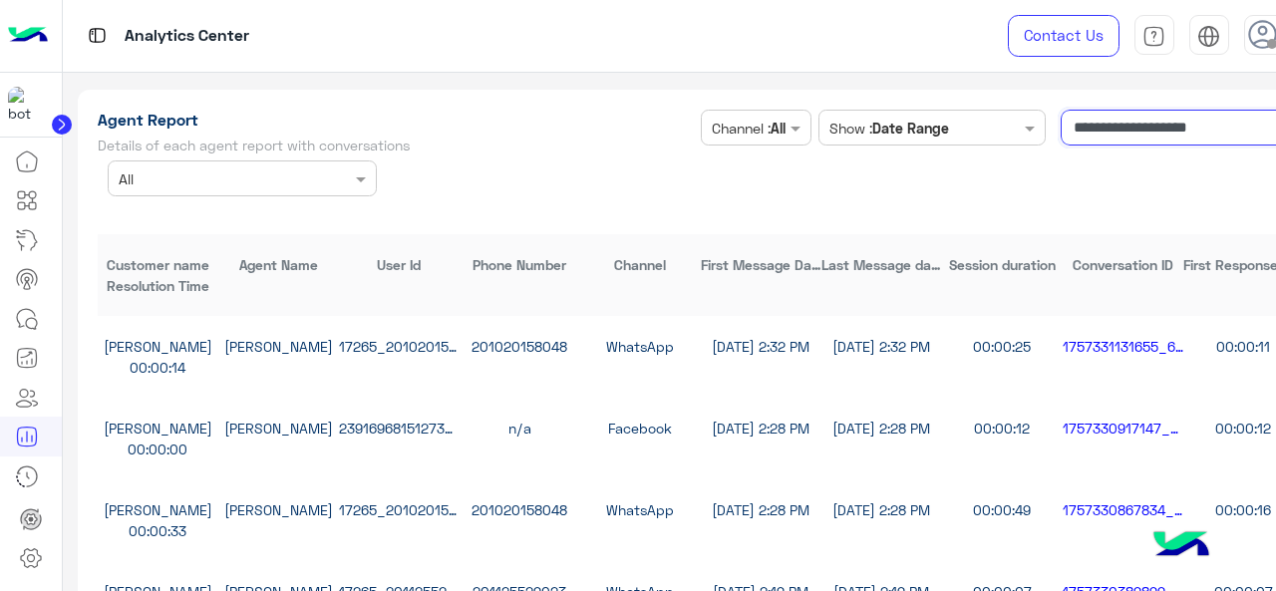
click at [1214, 123] on input "**********" at bounding box center [1182, 128] width 242 height 36
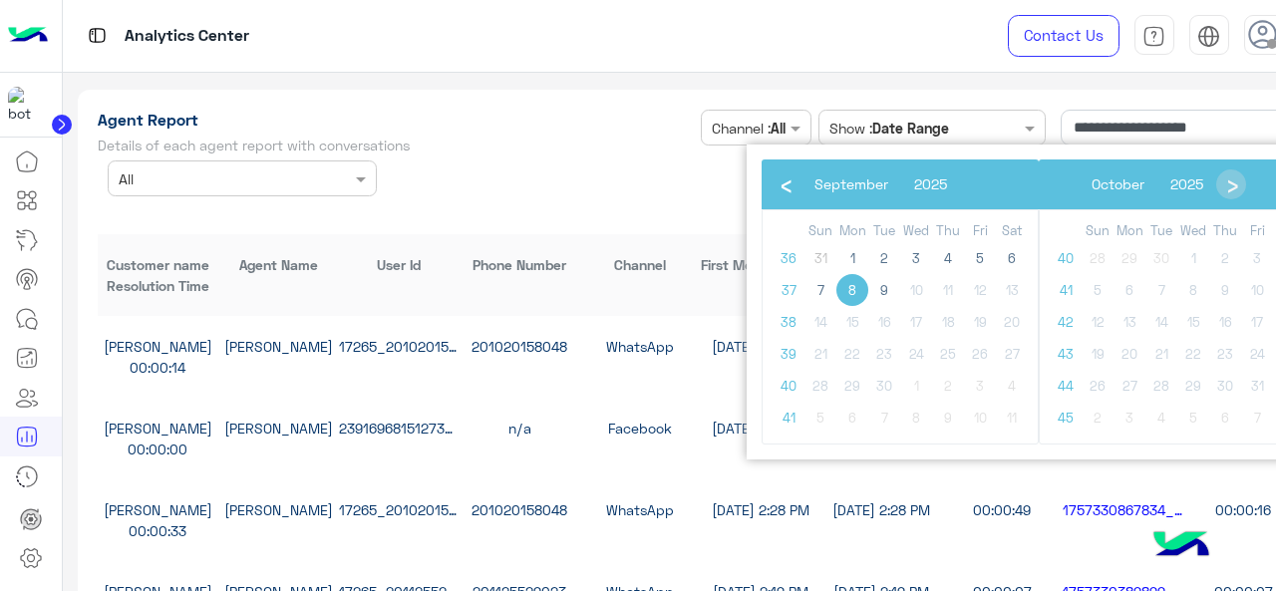
click at [667, 197] on div "**********" at bounding box center [701, 407] width 1206 height 594
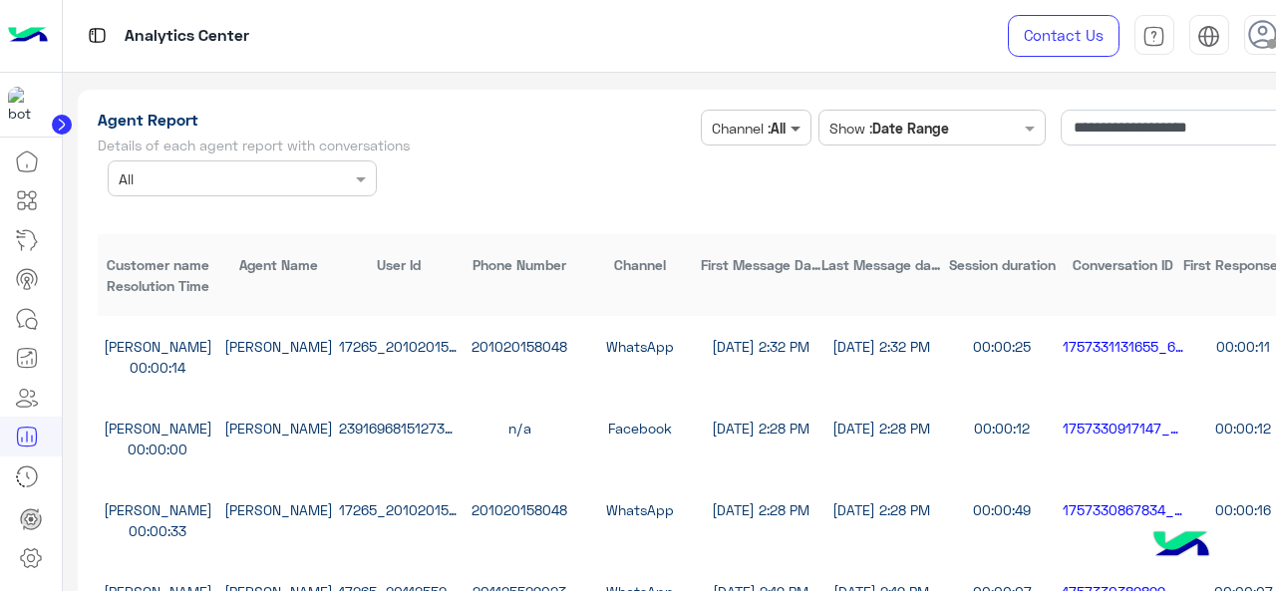
click at [797, 123] on span at bounding box center [797, 128] width 25 height 21
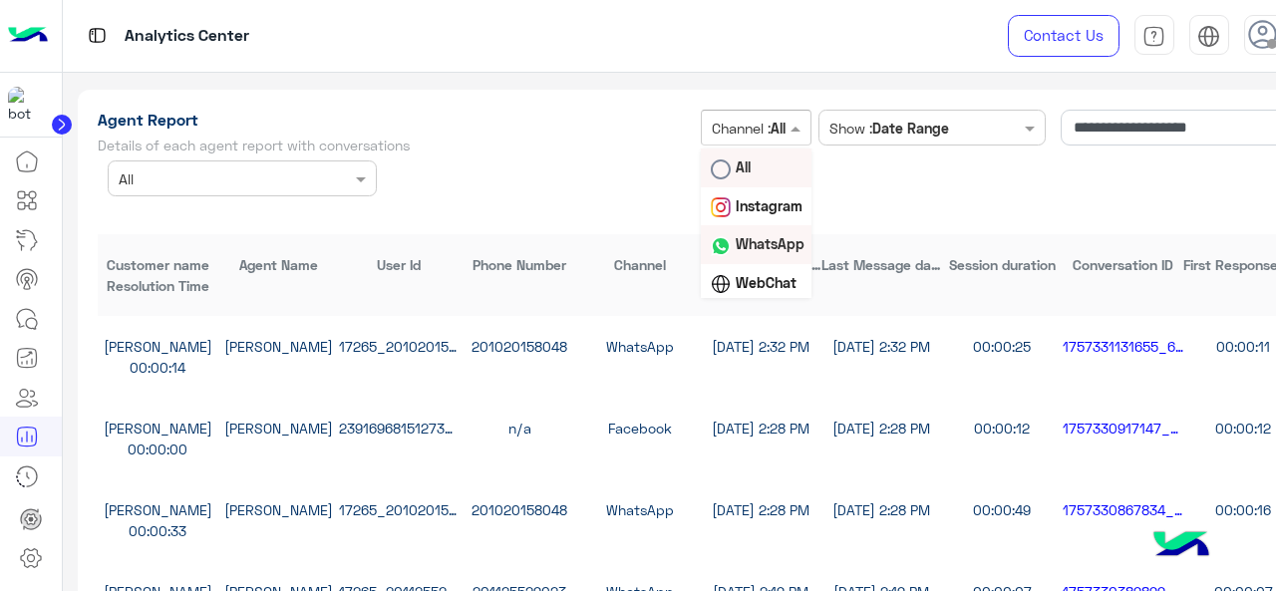
click at [764, 241] on b "WhatsApp" at bounding box center [770, 243] width 69 height 17
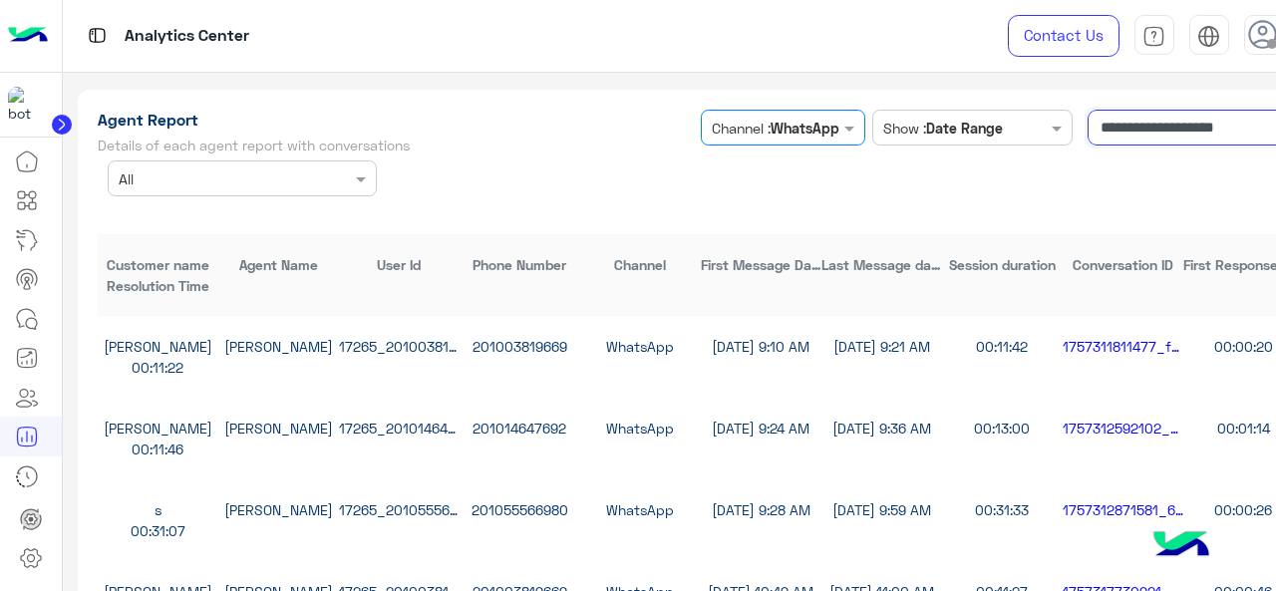
click at [1140, 129] on input "**********" at bounding box center [1195, 128] width 215 height 36
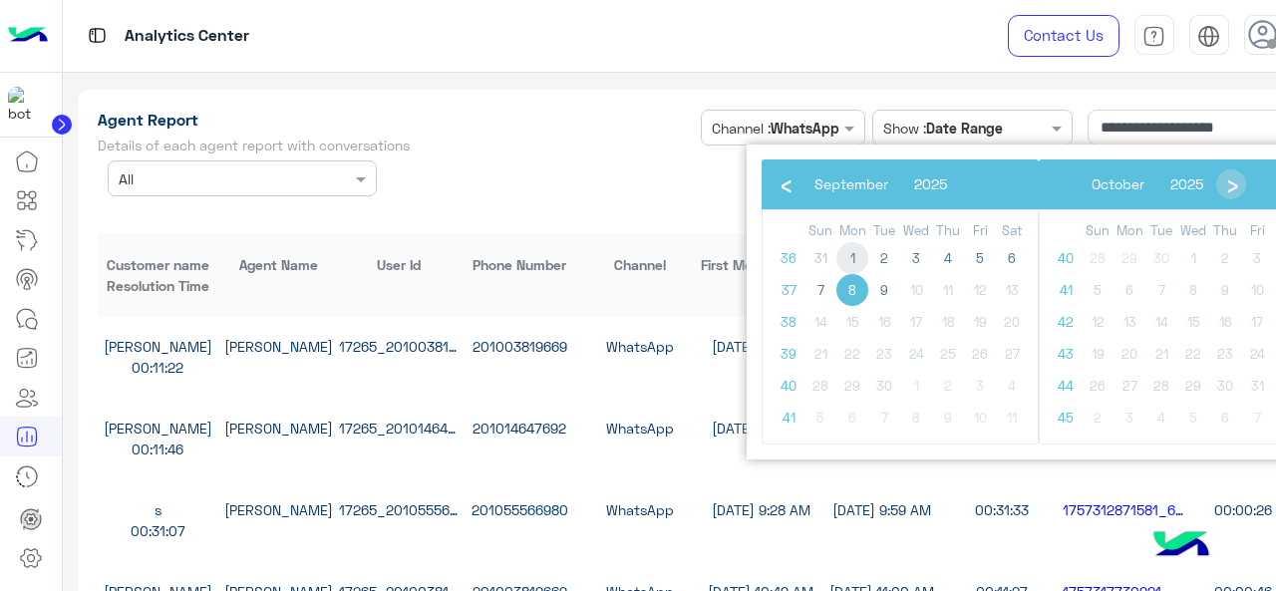
click at [847, 262] on span "1" at bounding box center [852, 258] width 32 height 32
click at [887, 292] on span "9" at bounding box center [884, 290] width 32 height 32
type input "**********"
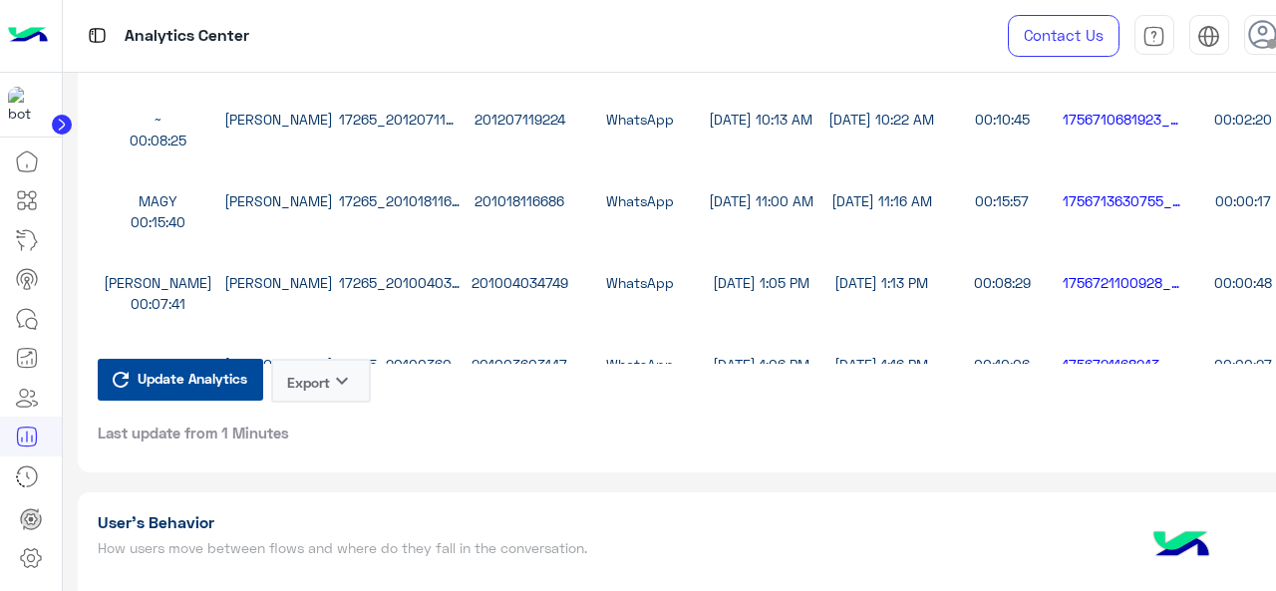
scroll to position [5754, 0]
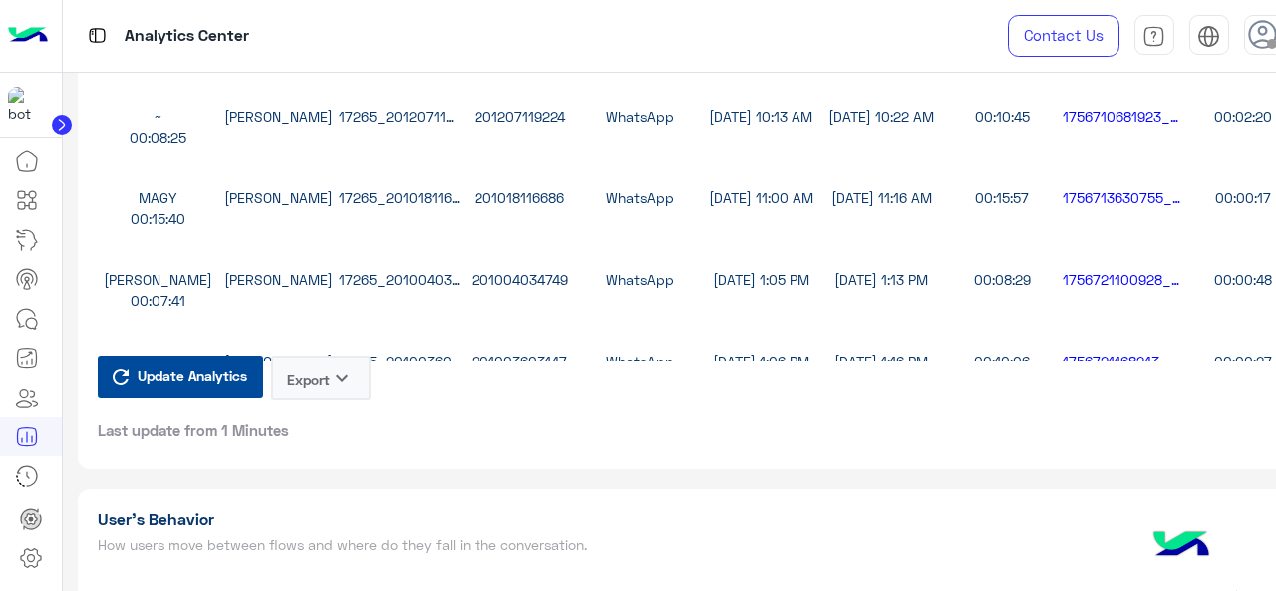
click at [299, 381] on button "Export keyboard_arrow_down" at bounding box center [321, 378] width 100 height 44
click at [310, 434] on button "CSV" at bounding box center [321, 427] width 100 height 37
